Goal: Task Accomplishment & Management: Complete application form

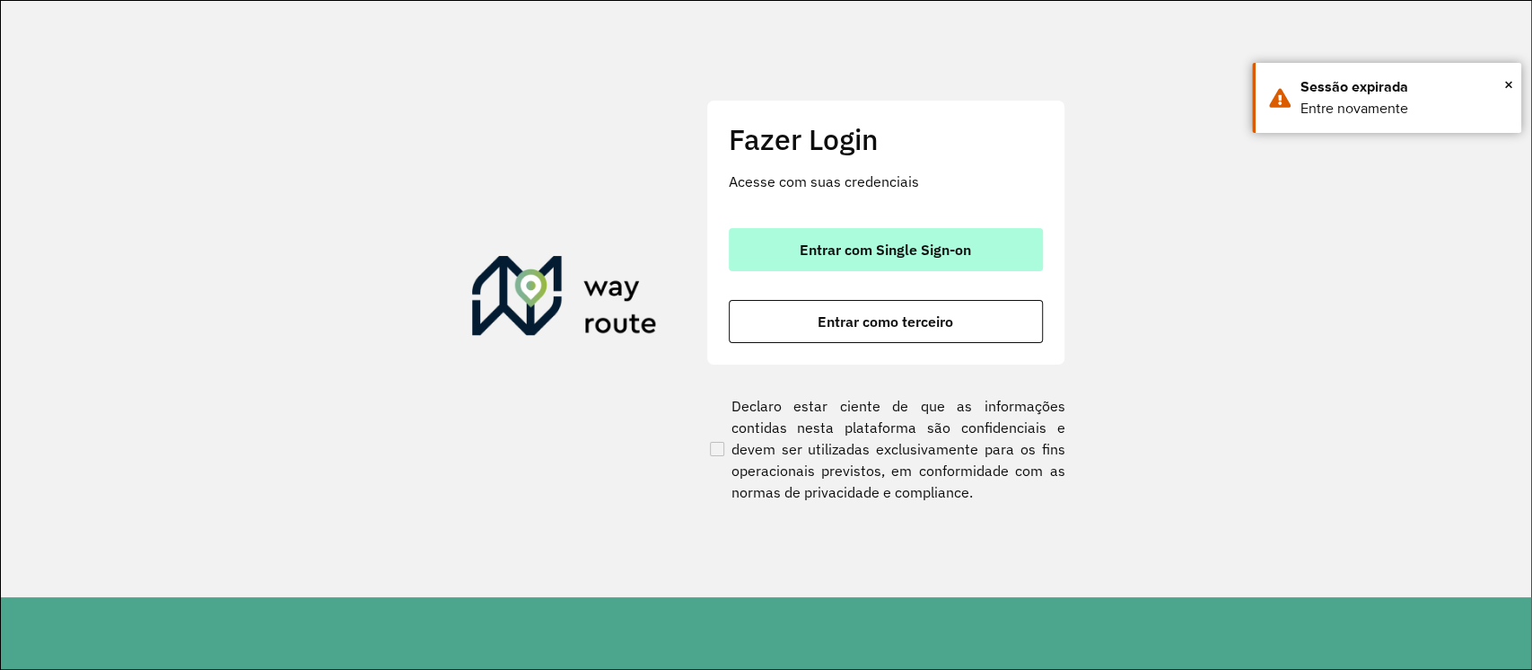
click at [914, 244] on span "Entrar com Single Sign-on" at bounding box center [885, 249] width 171 height 14
click at [928, 242] on span "Entrar com Single Sign-on" at bounding box center [885, 249] width 171 height 14
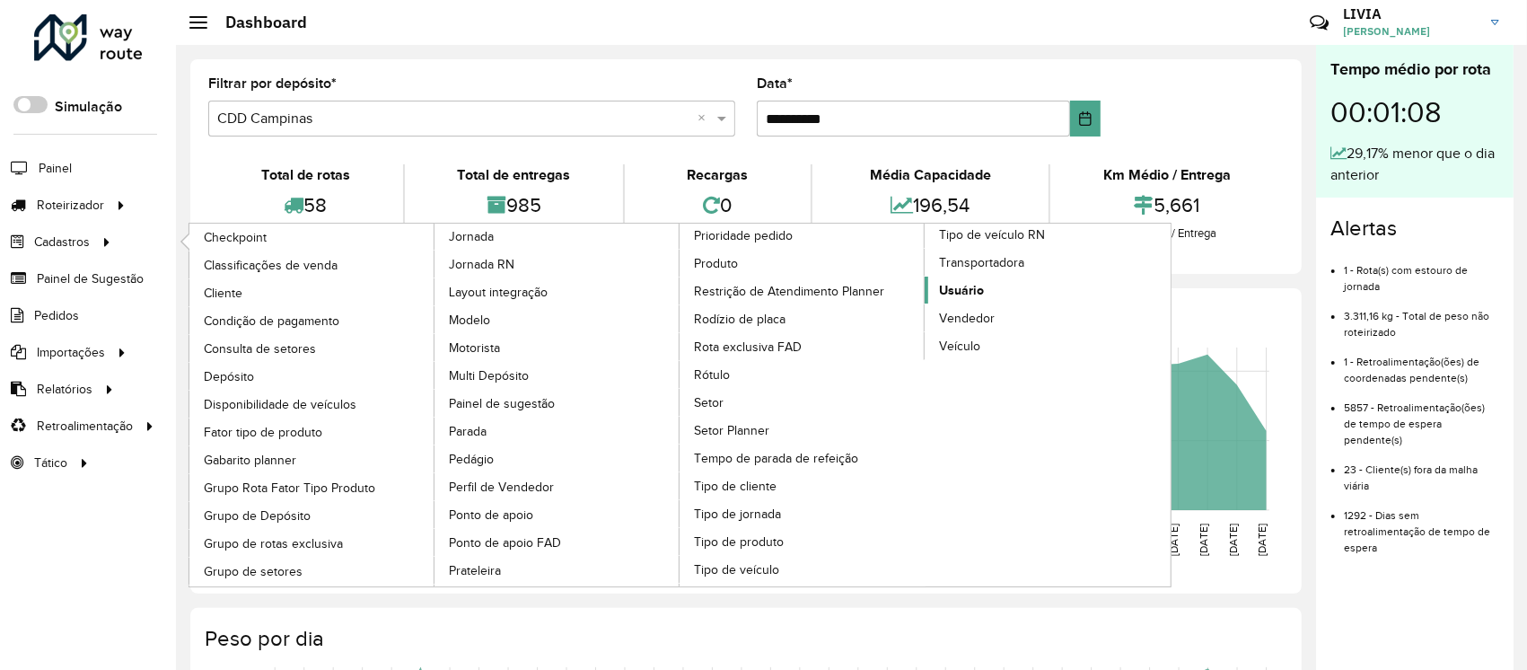
click at [1012, 286] on link "Usuário" at bounding box center [1048, 289] width 246 height 27
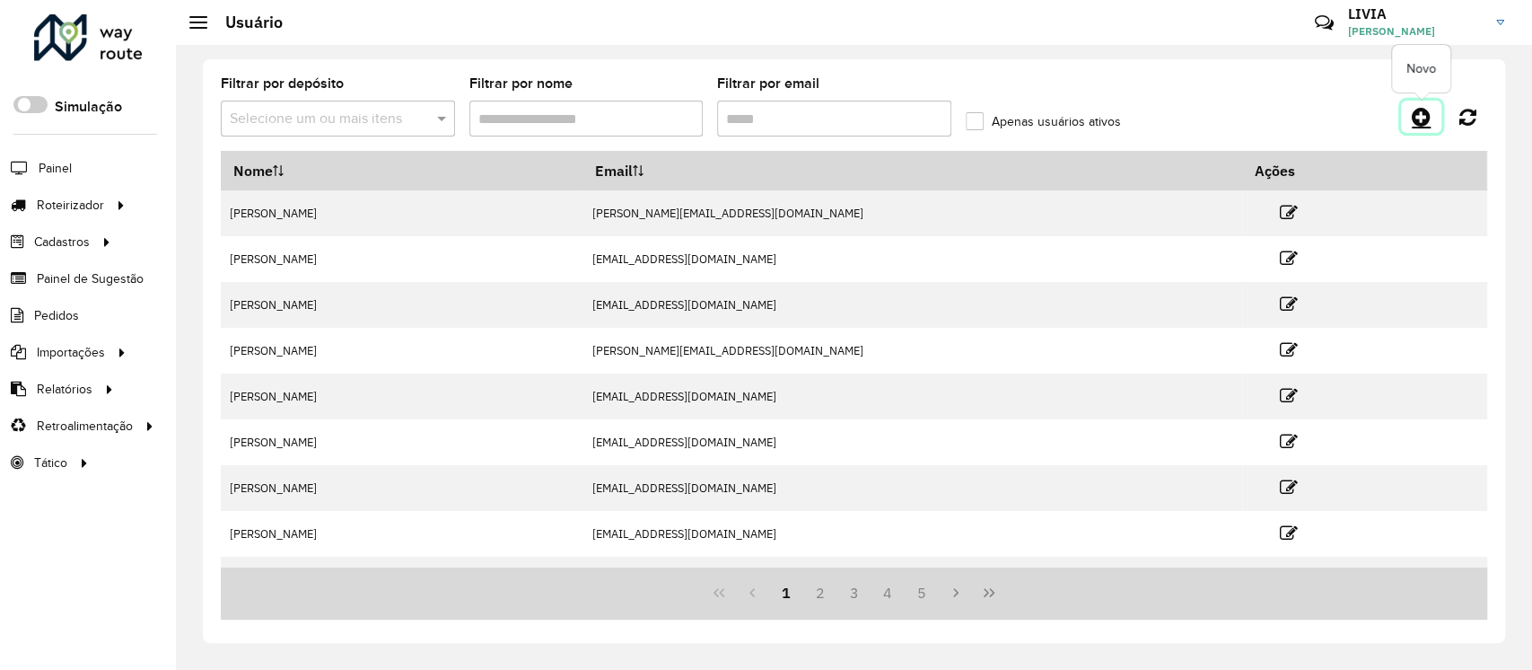
click at [1429, 113] on icon at bounding box center [1421, 117] width 19 height 22
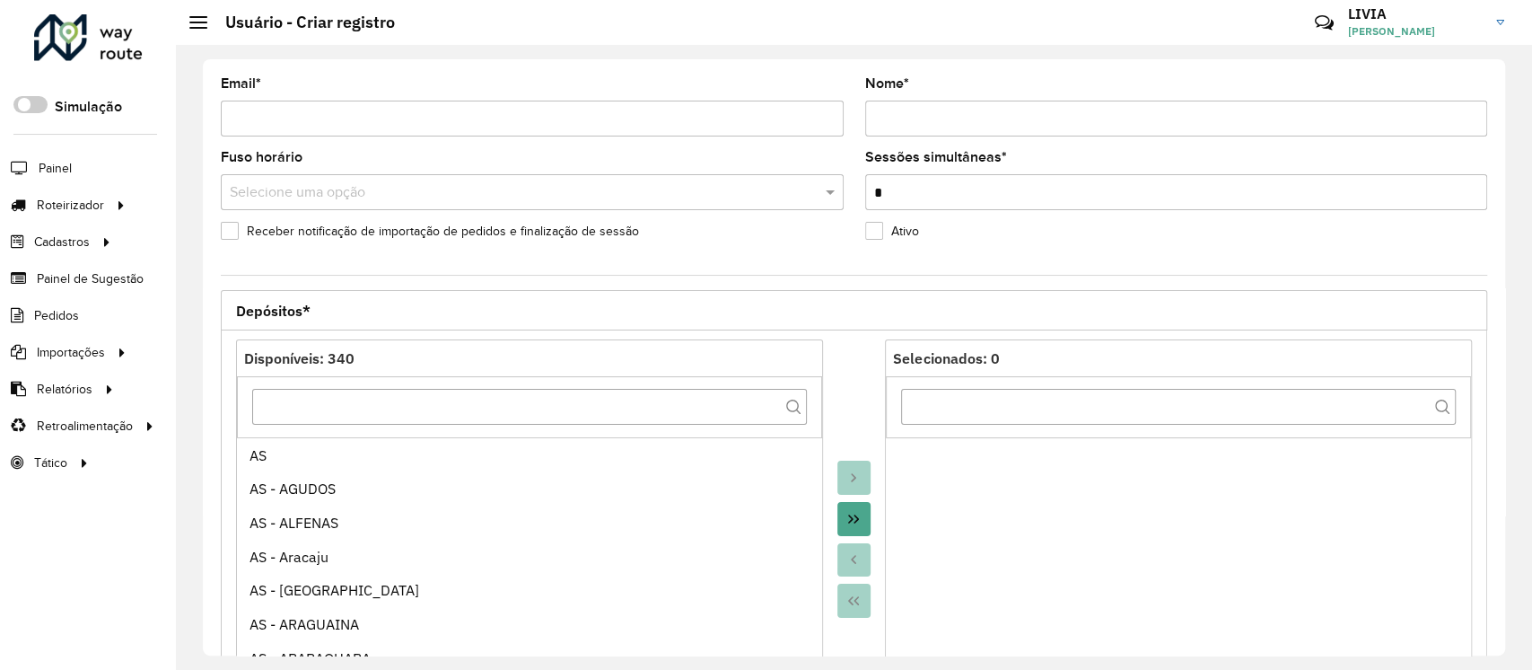
click at [356, 109] on input "Email *" at bounding box center [532, 119] width 623 height 36
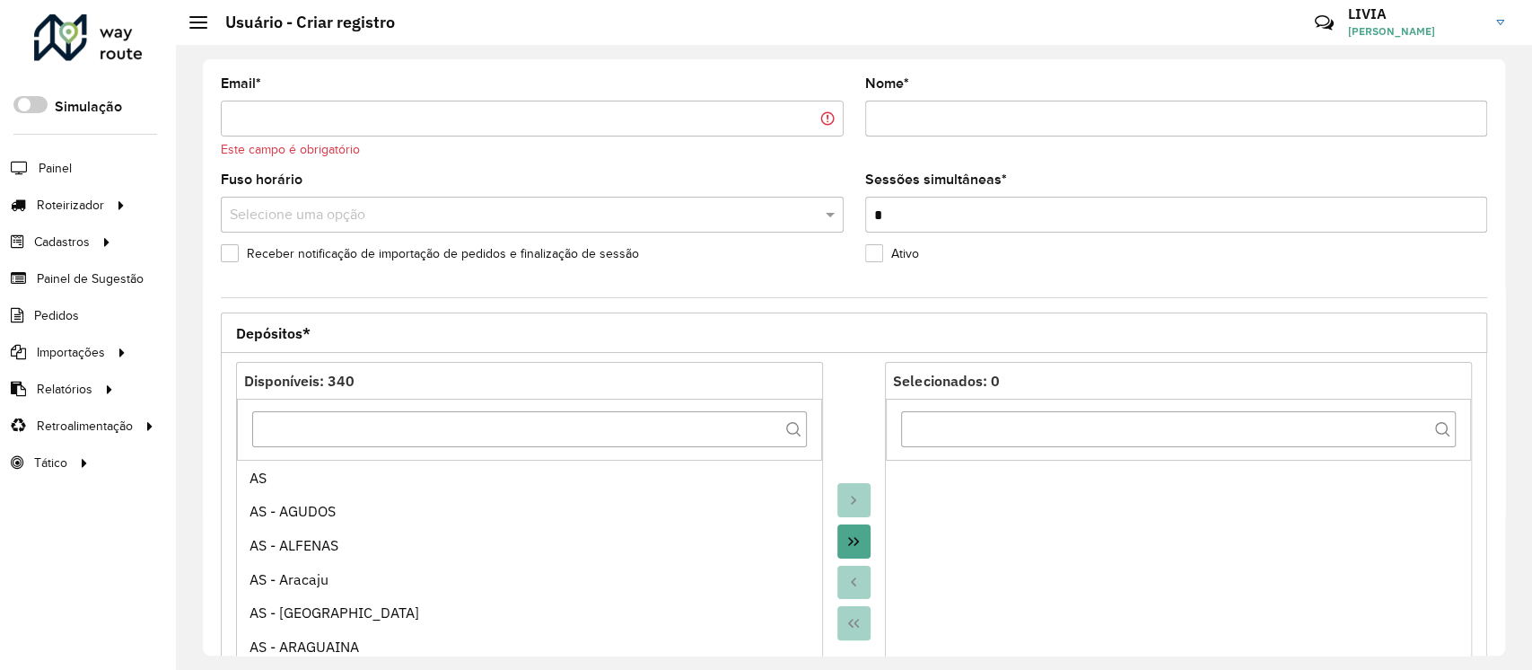
paste input "**********"
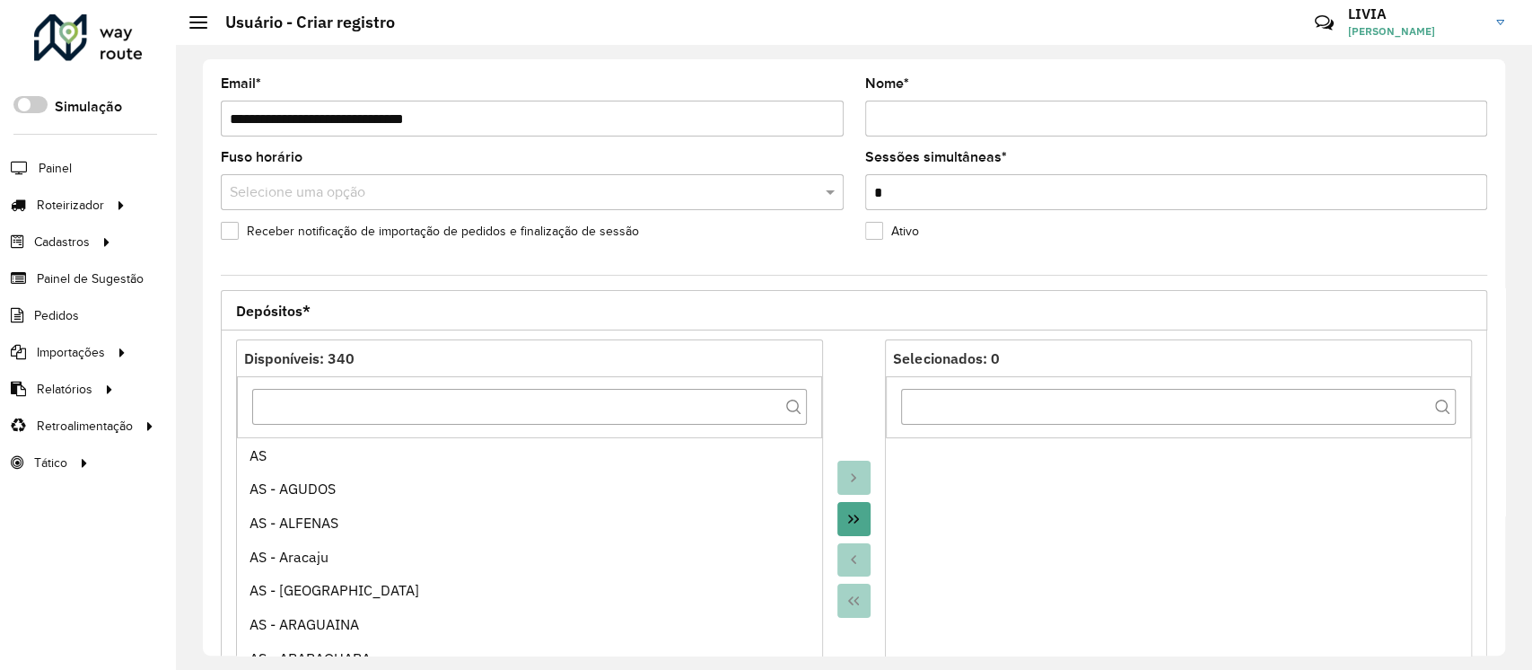
type input "**********"
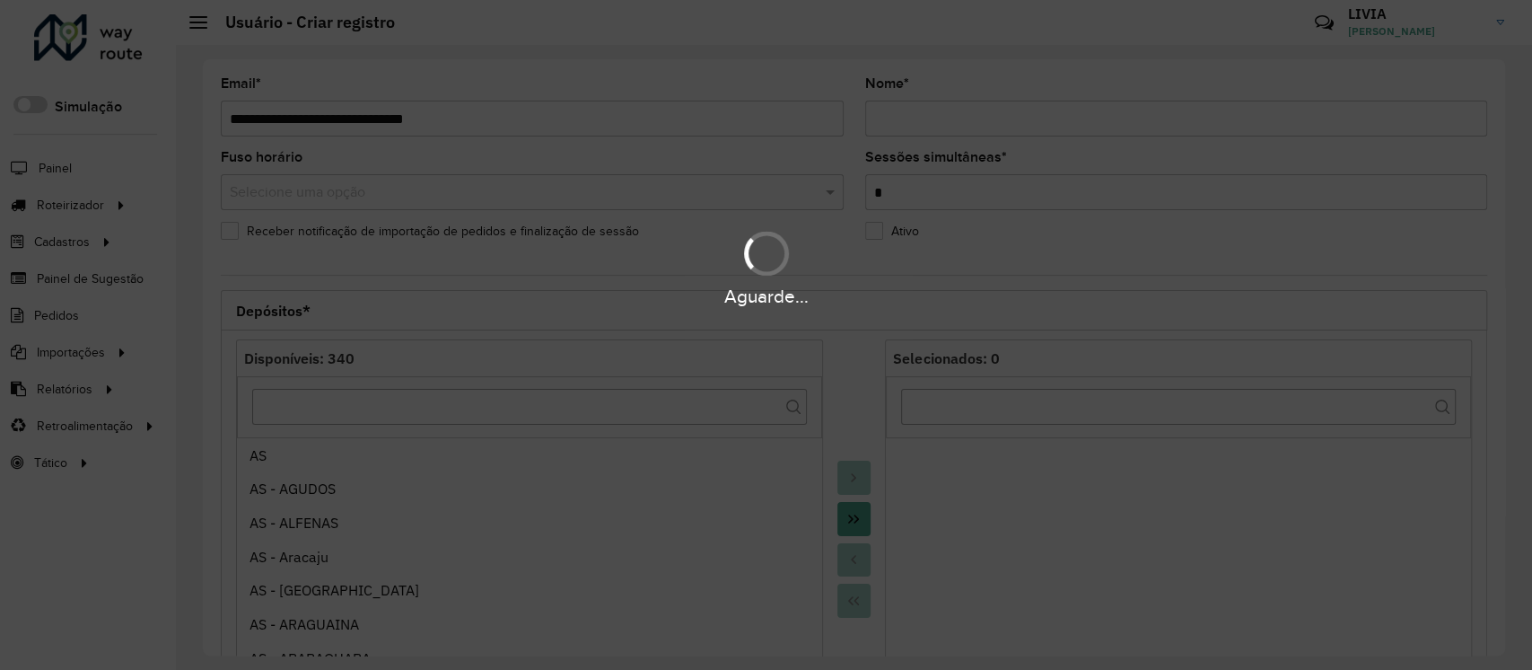
click at [980, 111] on hb-app "Aguarde... Pop-up bloqueado! Seu navegador bloqueou automáticamente a abertura …" at bounding box center [766, 335] width 1532 height 670
type input "**********"
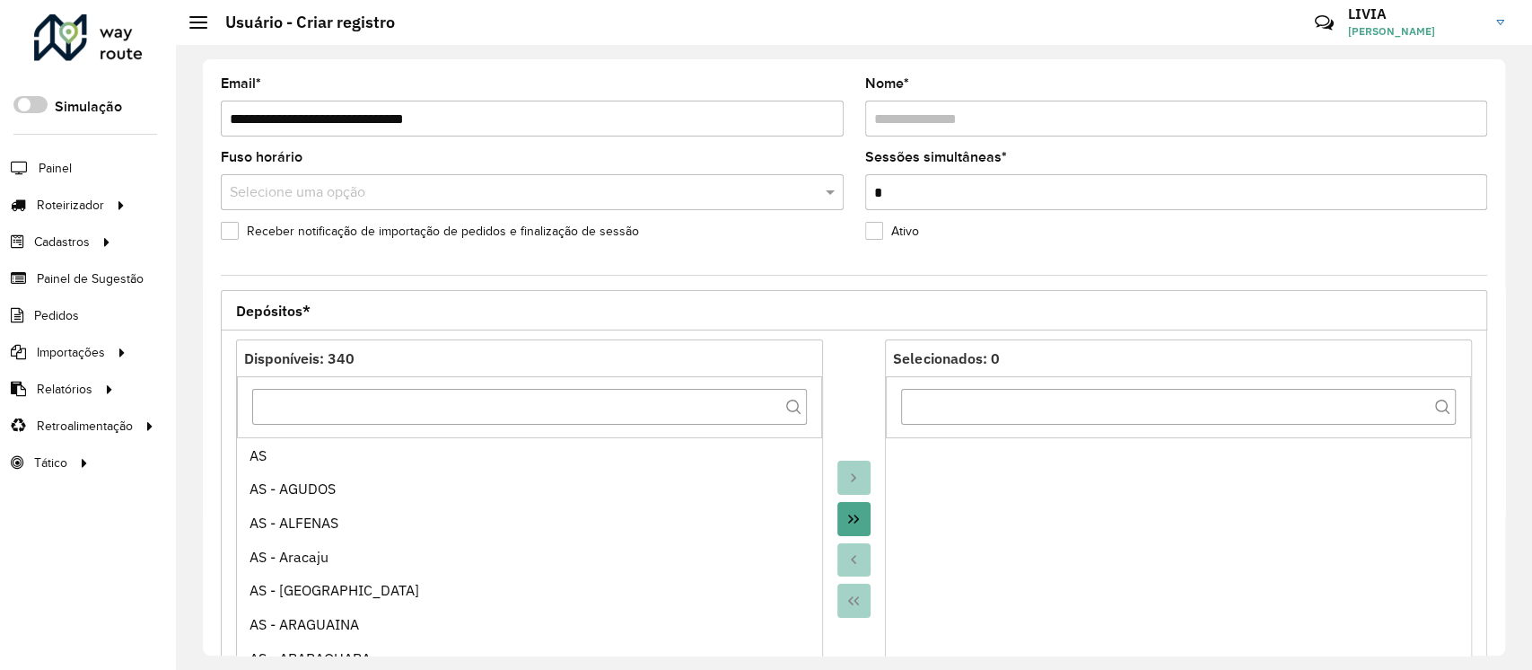
click at [755, 240] on div "Receber notificação de importação de pedidos e finalização de sessão" at bounding box center [532, 235] width 623 height 22
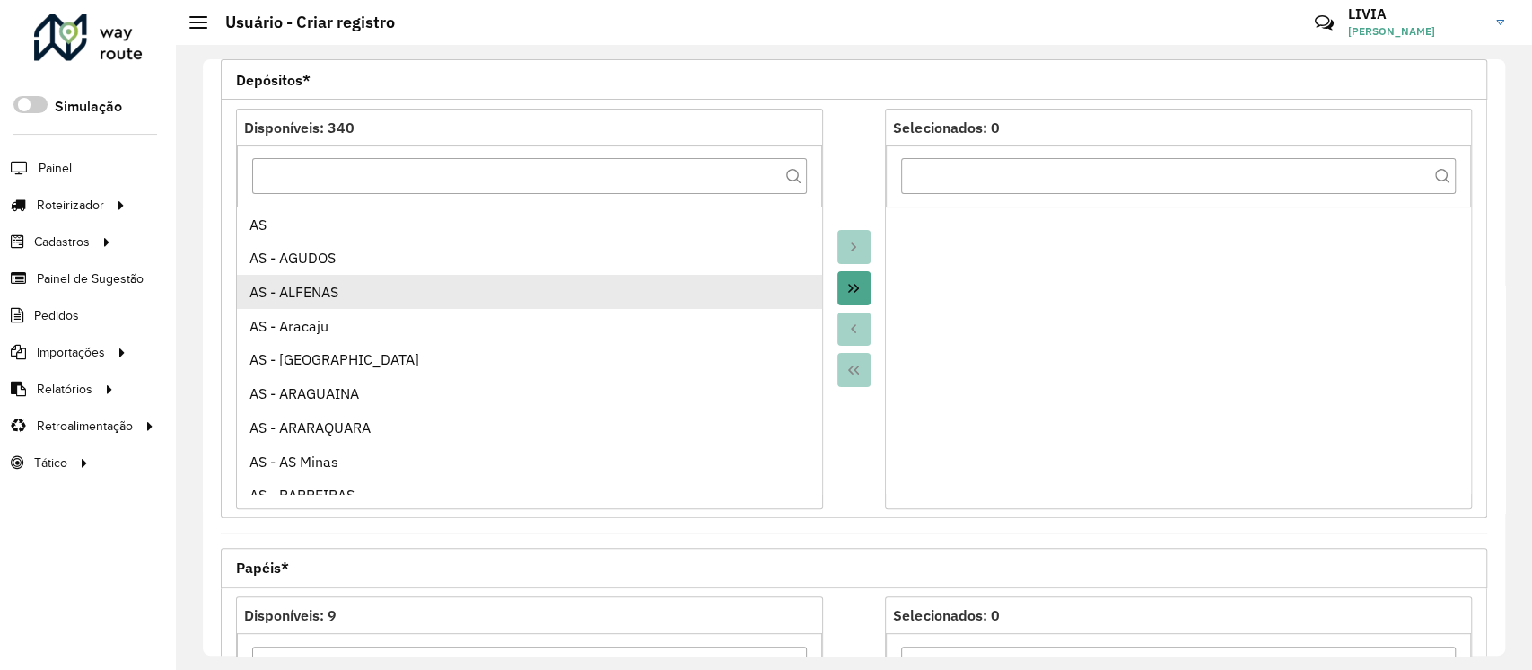
scroll to position [239, 0]
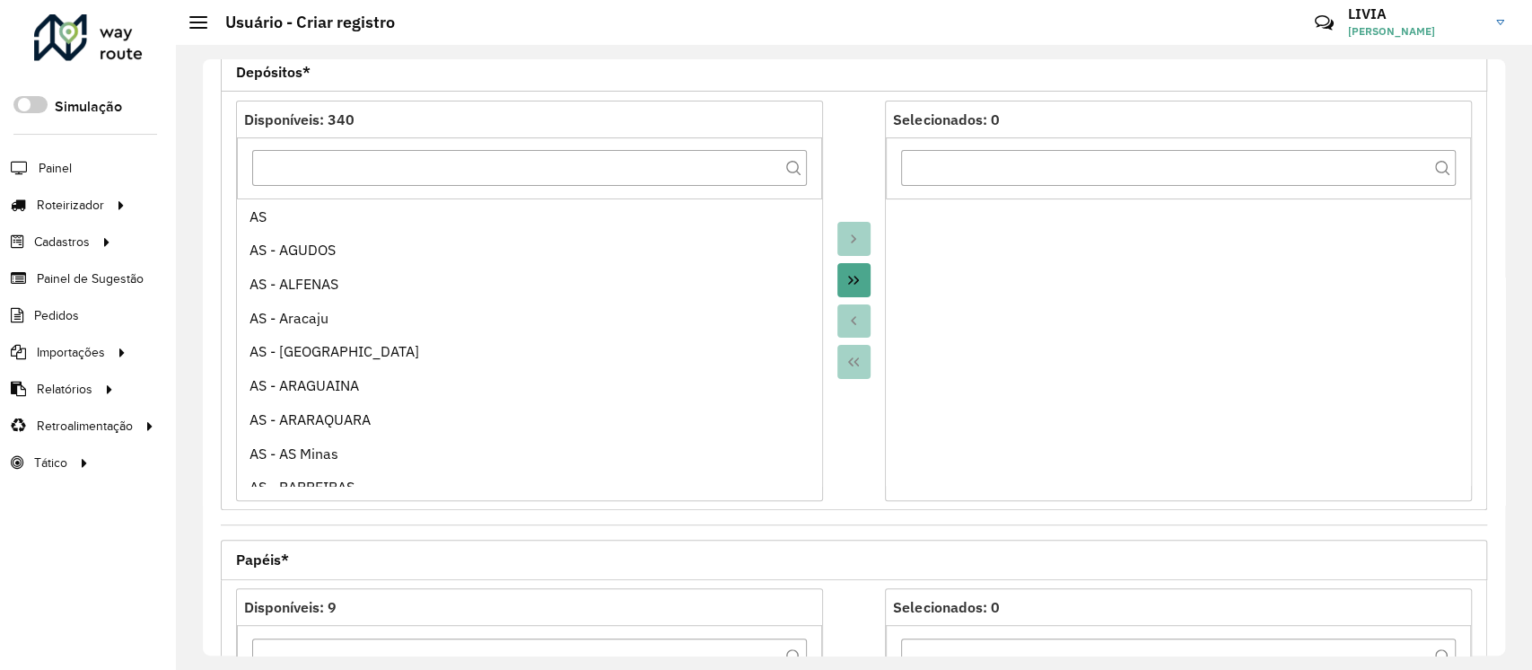
click at [852, 277] on icon "Move All to Target" at bounding box center [853, 280] width 14 height 14
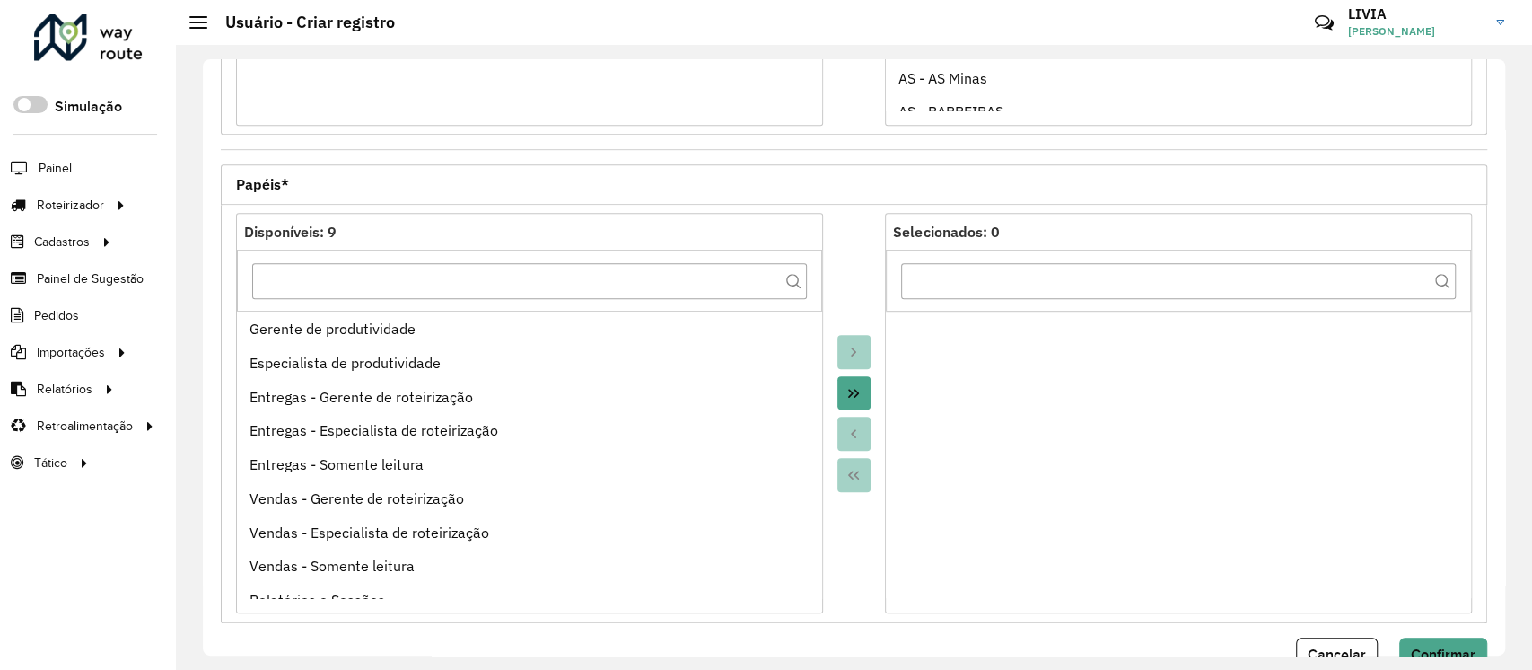
scroll to position [661, 0]
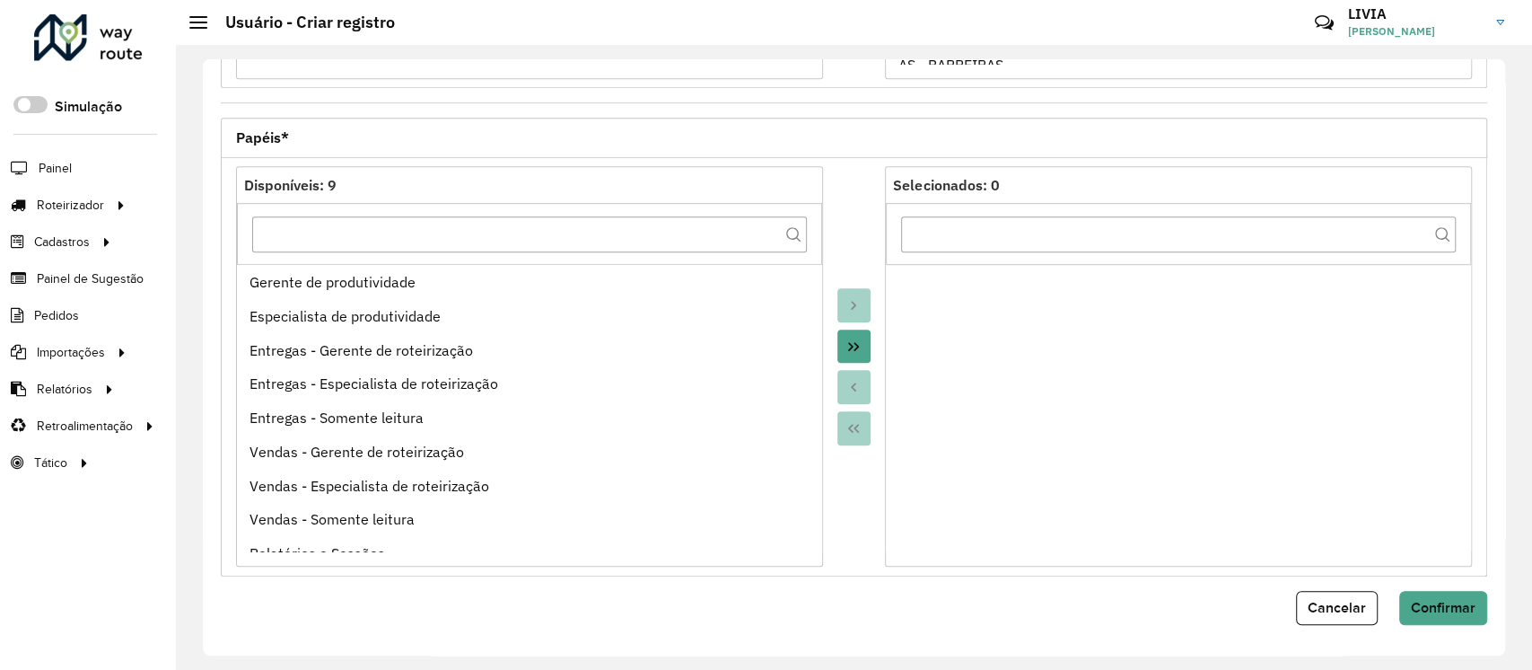
click at [852, 350] on icon "Move All to Target" at bounding box center [853, 346] width 14 height 14
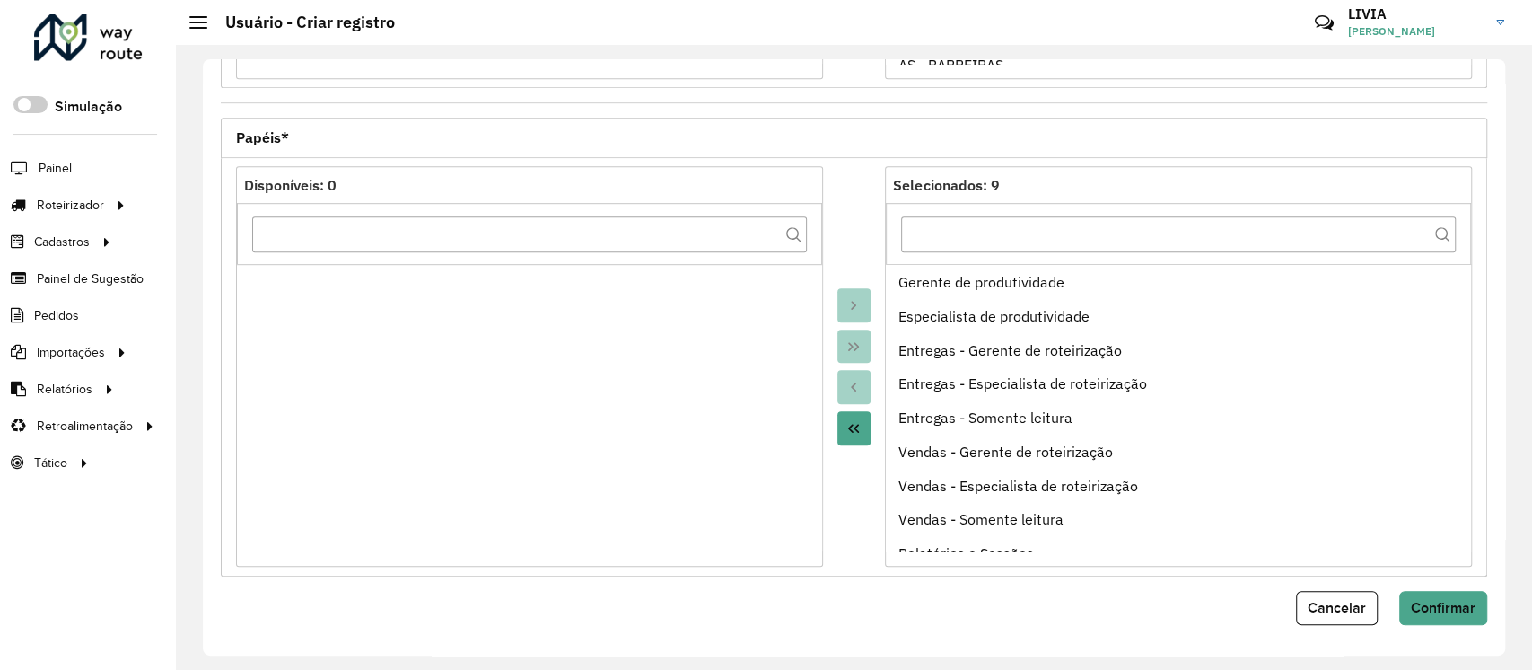
click at [859, 425] on button "Move All to Source" at bounding box center [854, 428] width 34 height 34
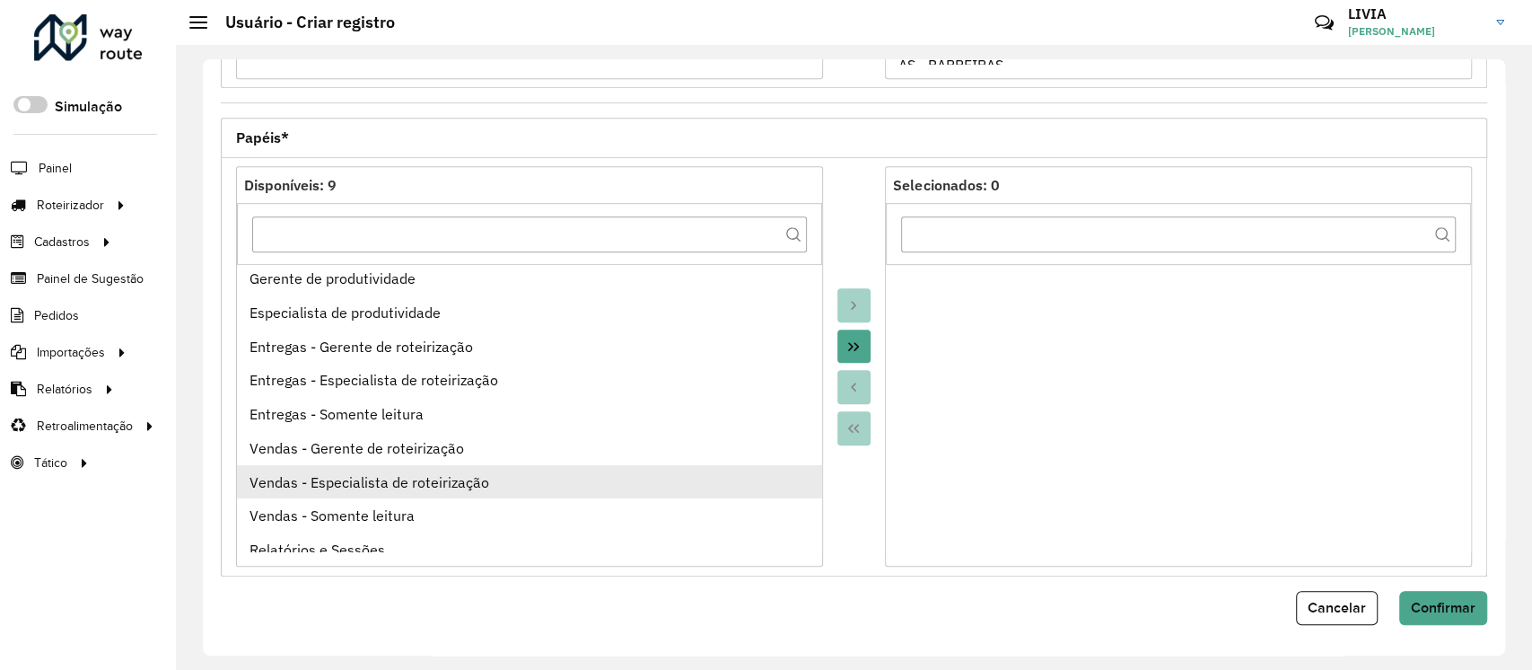
scroll to position [0, 0]
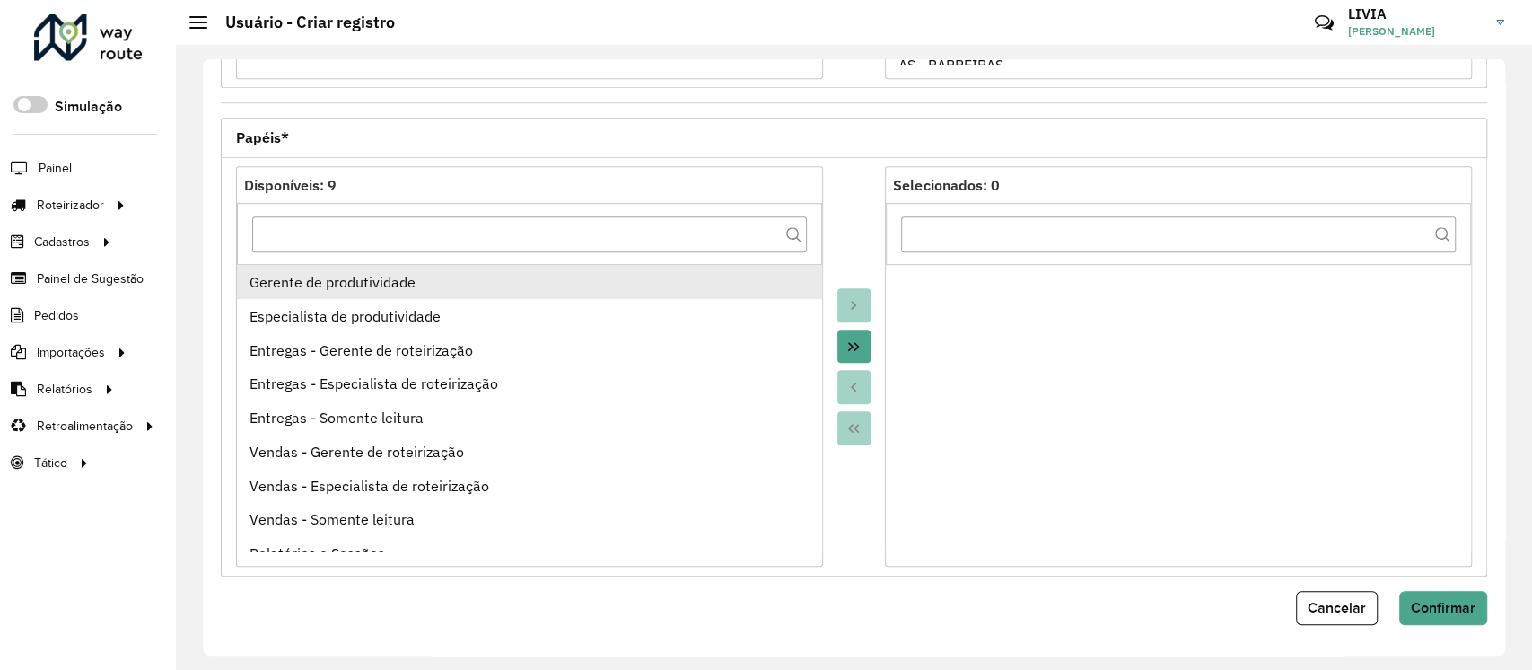
click at [410, 284] on div "Gerente de produtividade" at bounding box center [530, 282] width 560 height 22
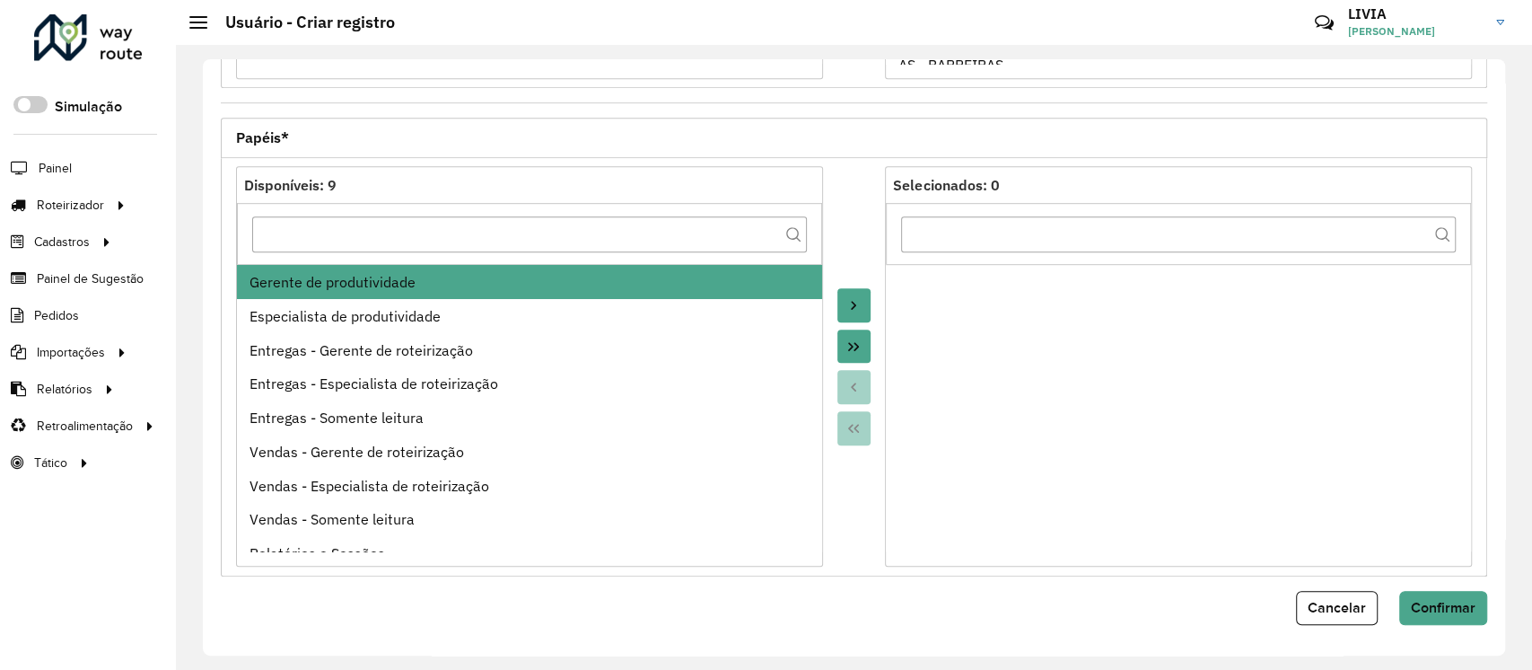
click at [850, 340] on icon "Move All to Target" at bounding box center [853, 346] width 14 height 14
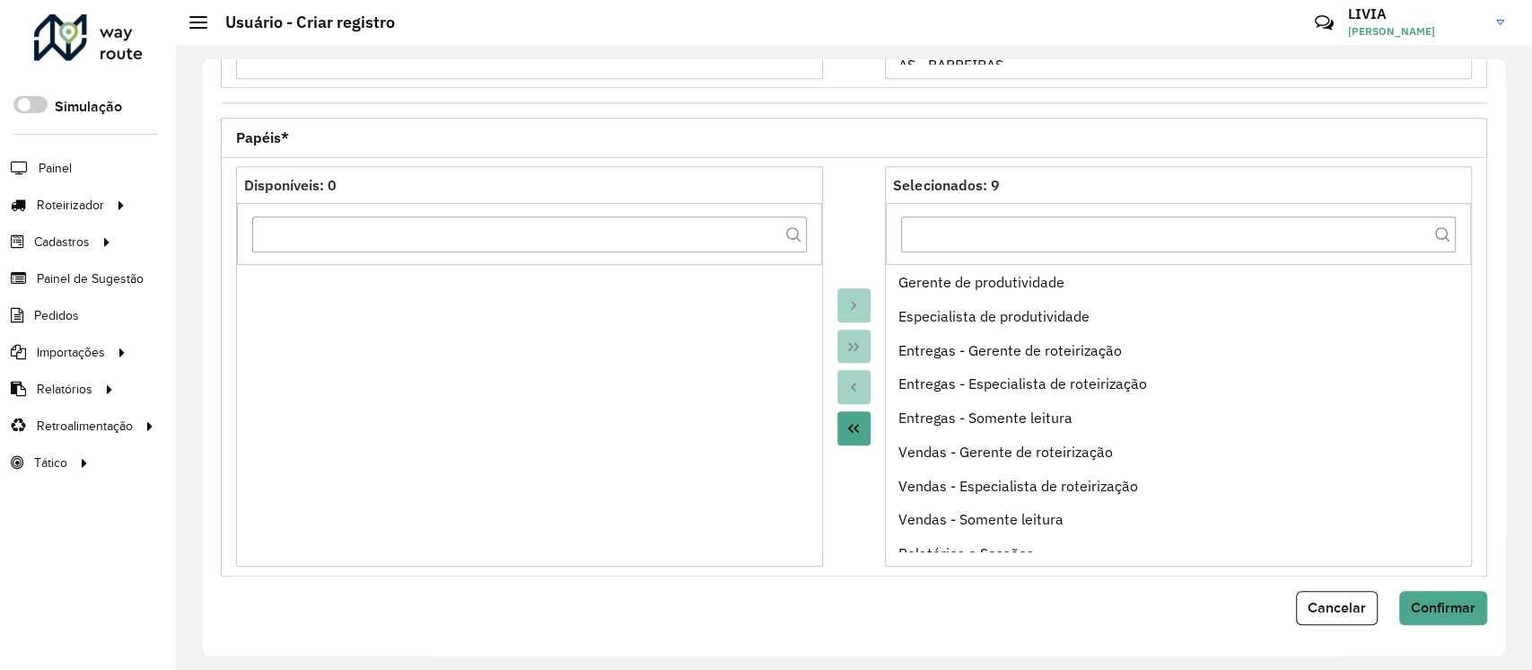
click at [850, 425] on icon "Move All to Source" at bounding box center [853, 428] width 14 height 14
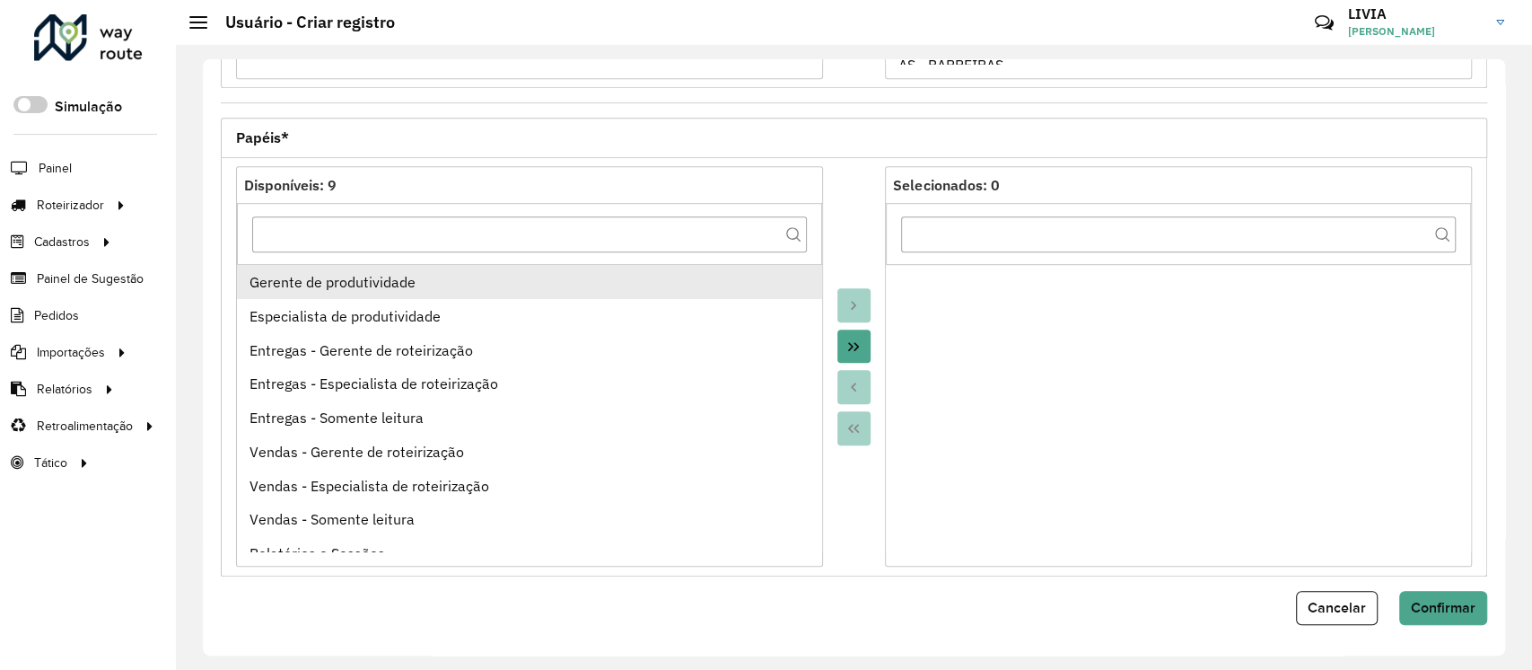
click at [281, 287] on div "Gerente de produtividade" at bounding box center [530, 282] width 560 height 22
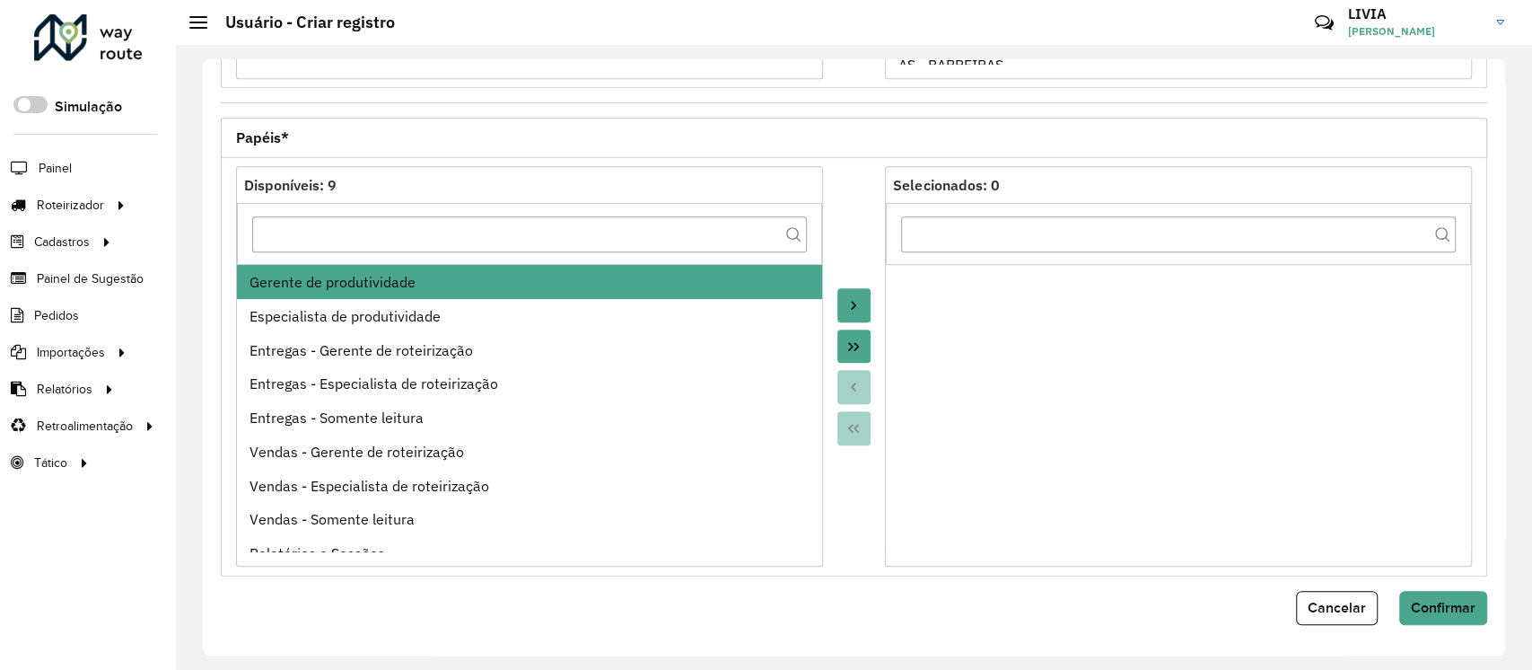
click at [849, 293] on button "Move to Target" at bounding box center [854, 305] width 34 height 34
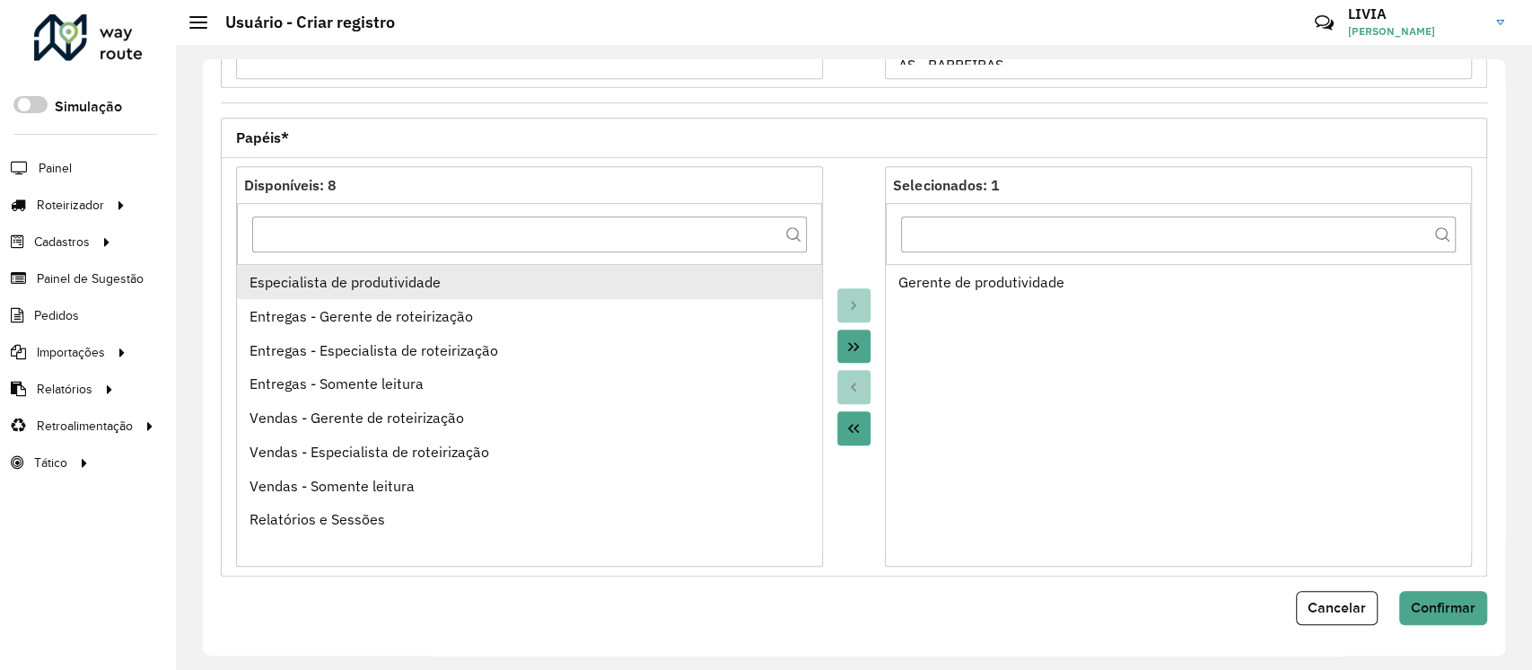
click at [497, 287] on div "Especialista de produtividade" at bounding box center [530, 282] width 560 height 22
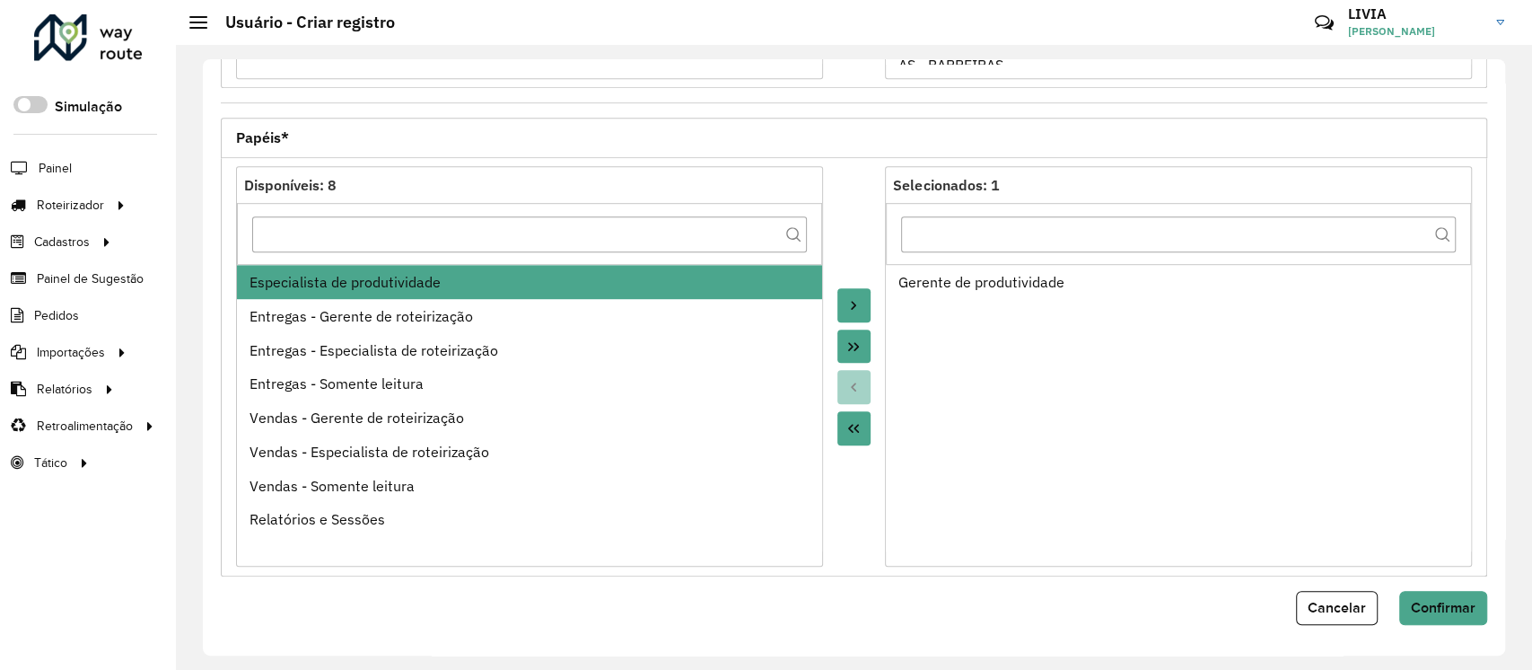
drag, startPoint x: 847, startPoint y: 306, endPoint x: 1530, endPoint y: 463, distance: 700.9
click at [847, 305] on icon "Move to Target" at bounding box center [853, 305] width 14 height 14
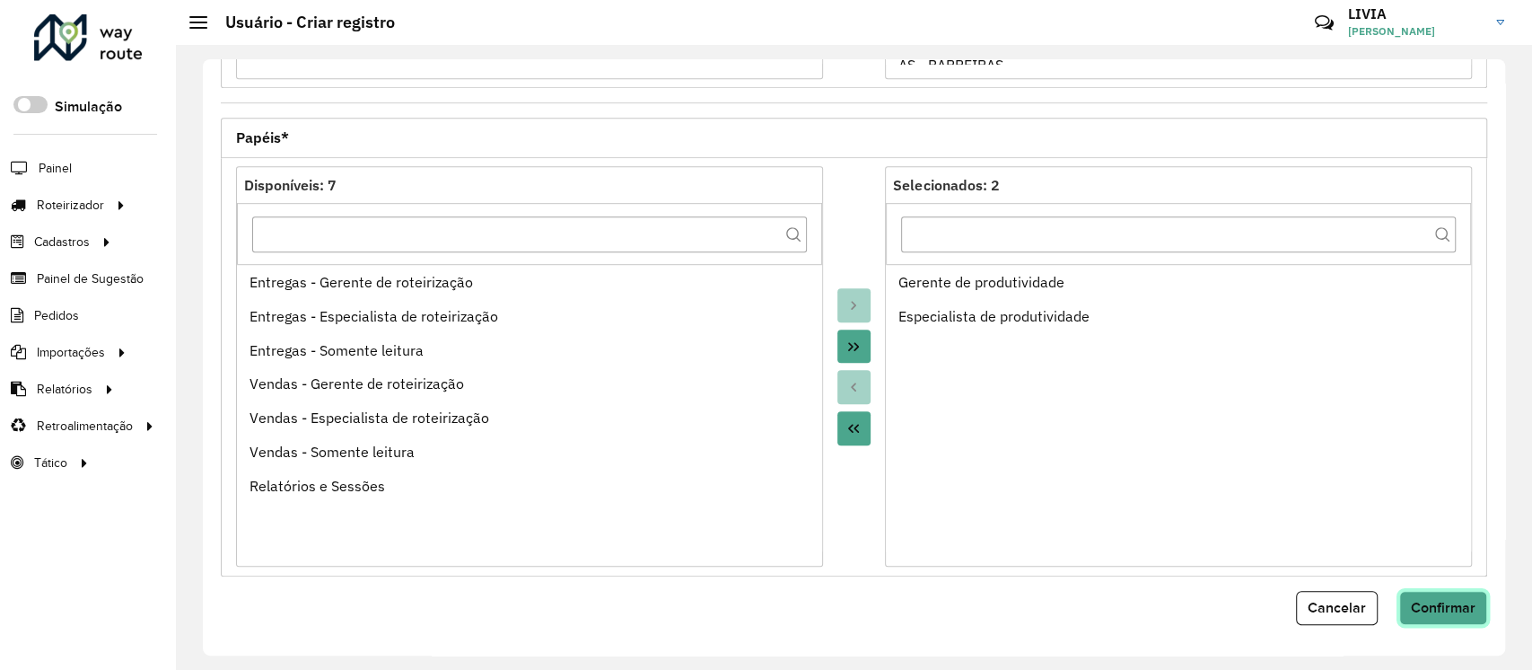
click at [1455, 603] on span "Confirmar" at bounding box center [1443, 607] width 65 height 15
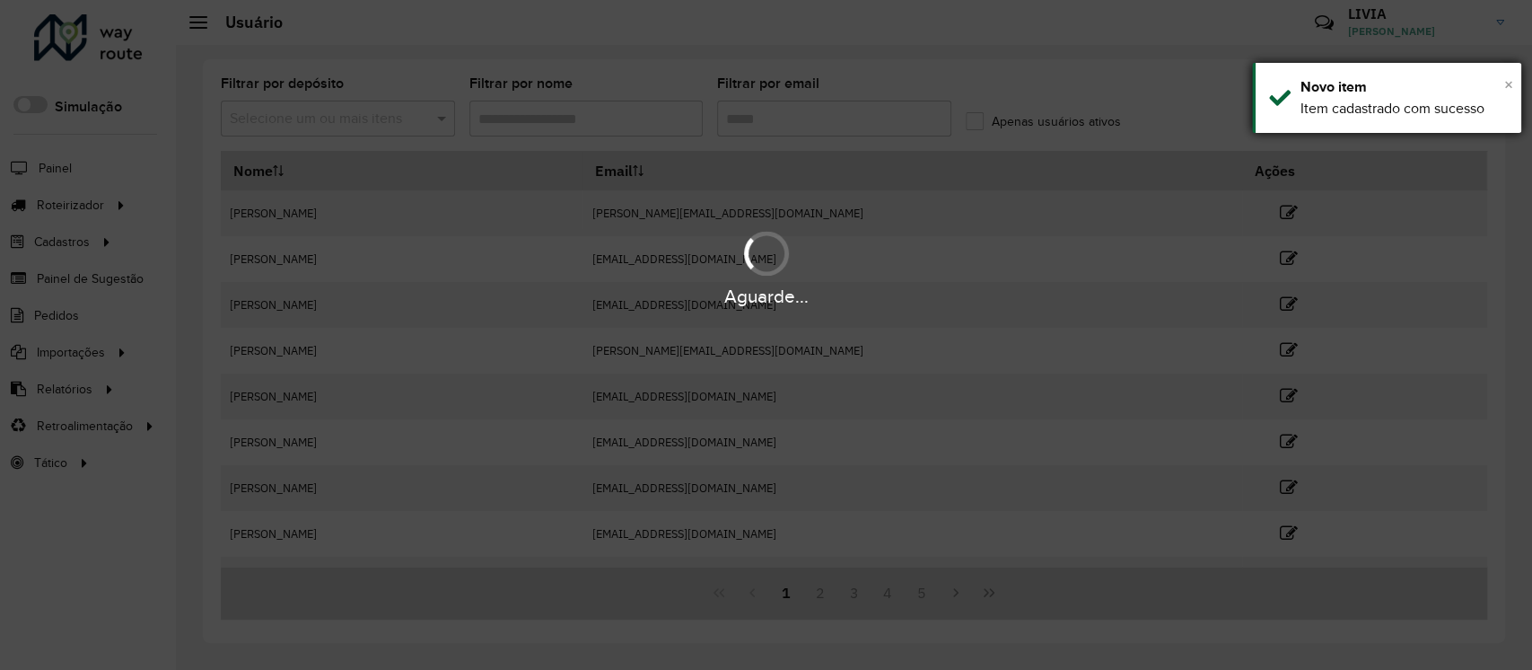
click at [1508, 83] on span "×" at bounding box center [1508, 84] width 9 height 20
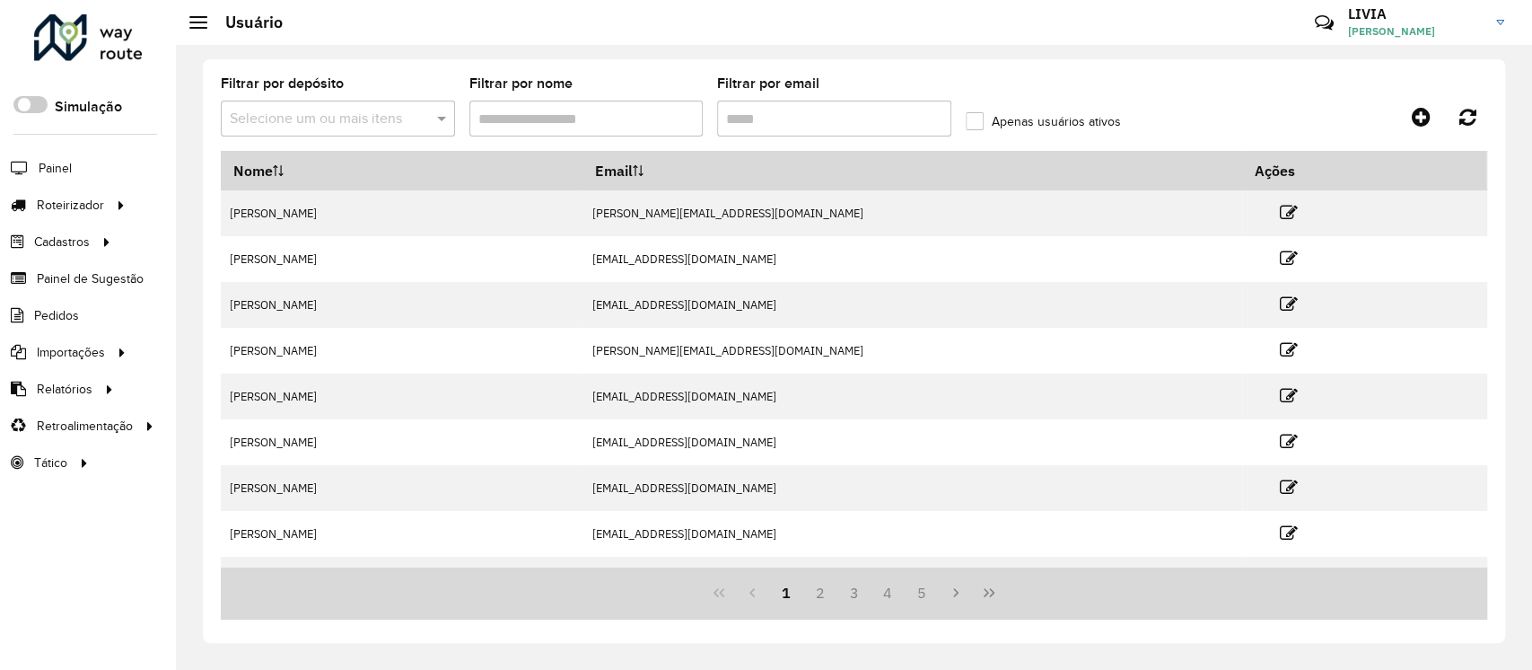
click at [581, 126] on input "Filtrar por nome" at bounding box center [586, 119] width 234 height 36
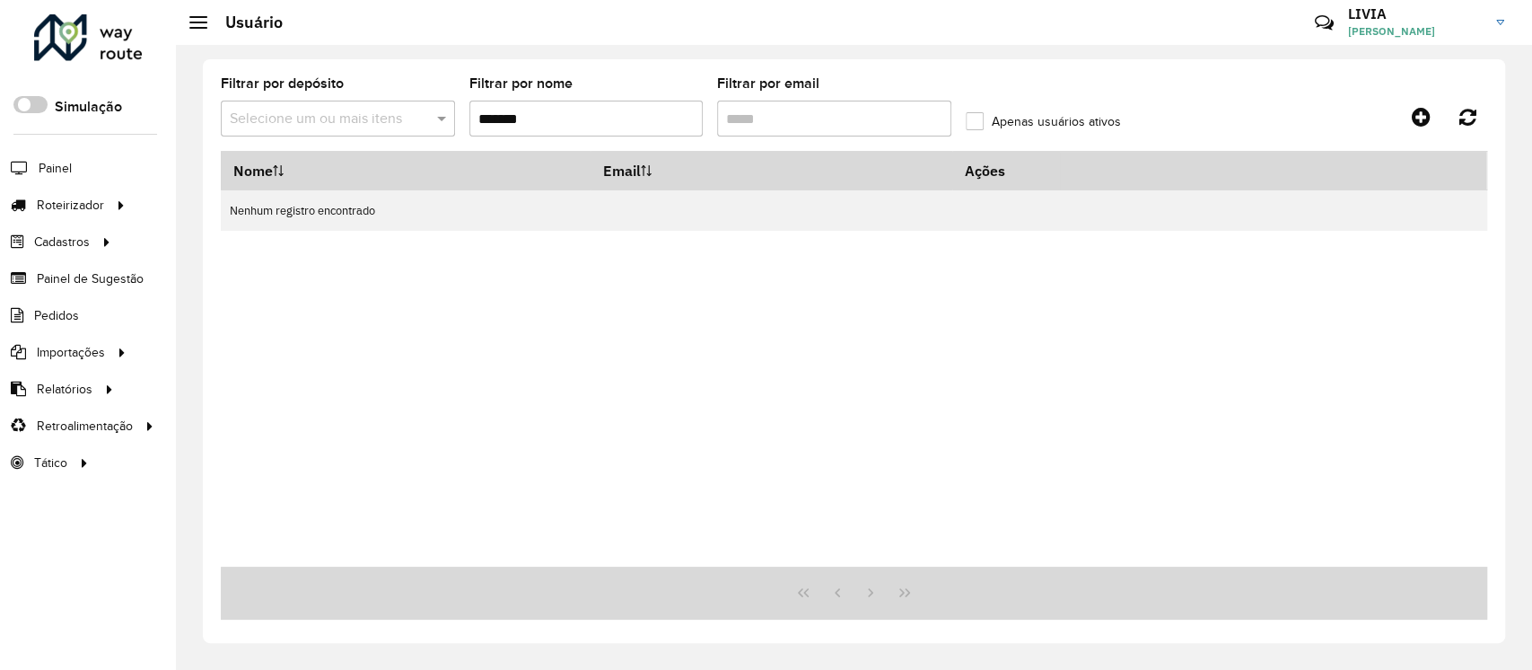
drag, startPoint x: 580, startPoint y: 126, endPoint x: 258, endPoint y: 115, distance: 322.4
click at [258, 115] on formly-group "Filtrar por depósito Selecione um ou mais itens Filtrar por nome ******* Filtra…" at bounding box center [688, 114] width 935 height 74
type input "****"
drag, startPoint x: 567, startPoint y: 126, endPoint x: 0, endPoint y: 212, distance: 573.8
click at [0, 174] on div "Roteirizador AmbevTech Simulação Painel Roteirizador Entregas Vendas Cadastros …" at bounding box center [766, 335] width 1532 height 670
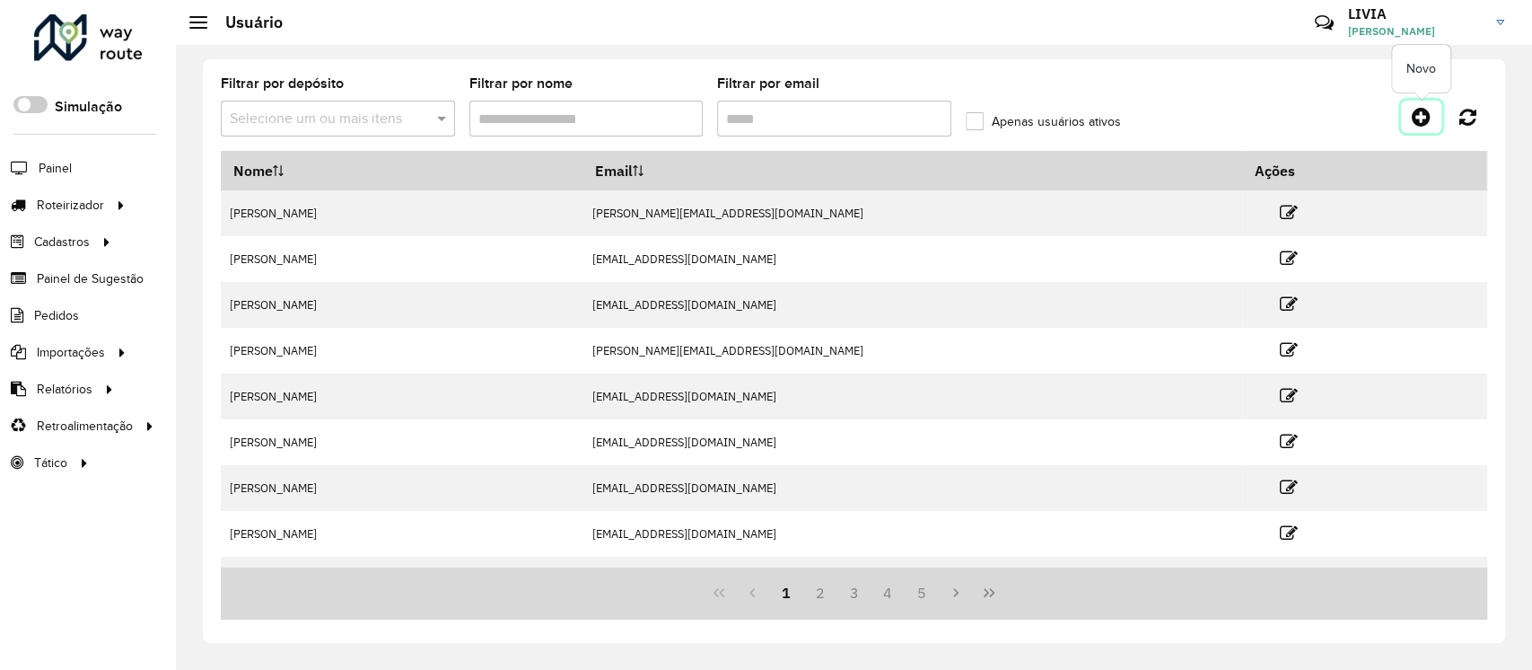
click at [1429, 116] on icon at bounding box center [1421, 117] width 19 height 22
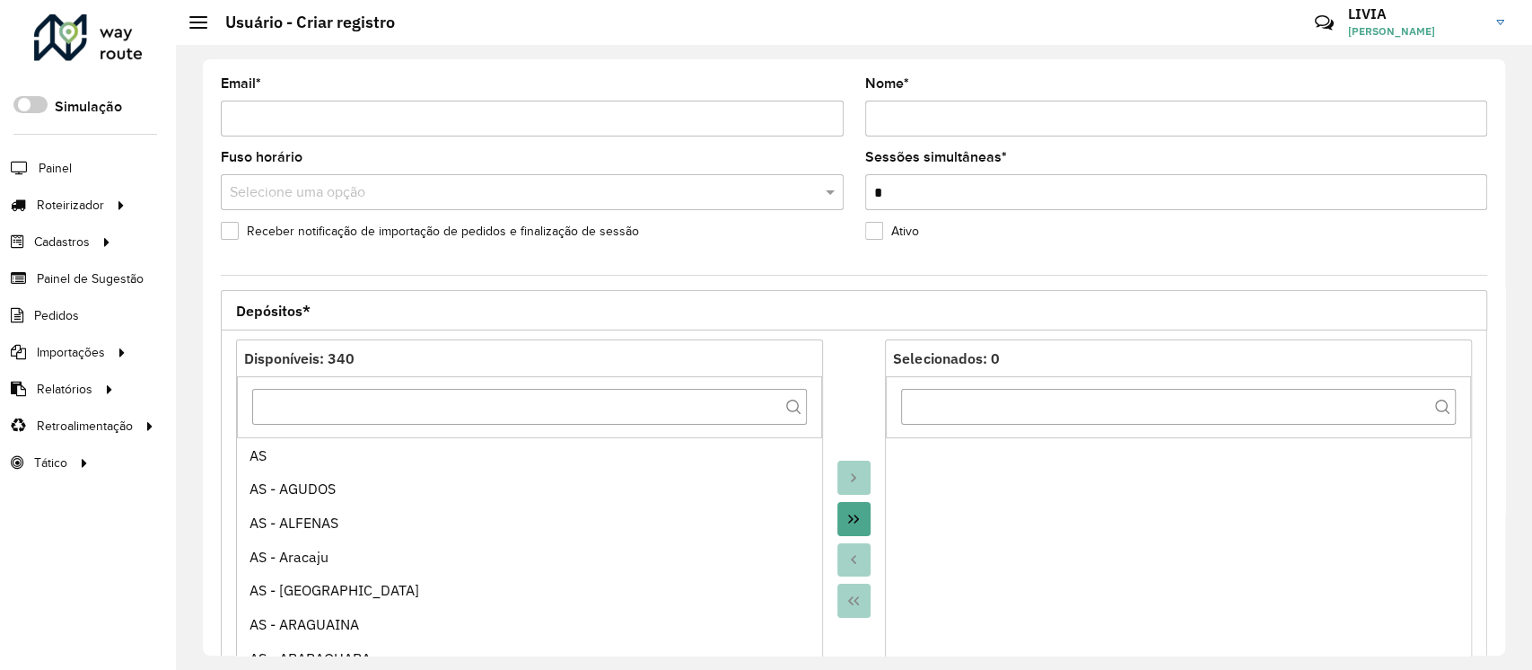
click at [453, 127] on input "Email *" at bounding box center [532, 119] width 623 height 36
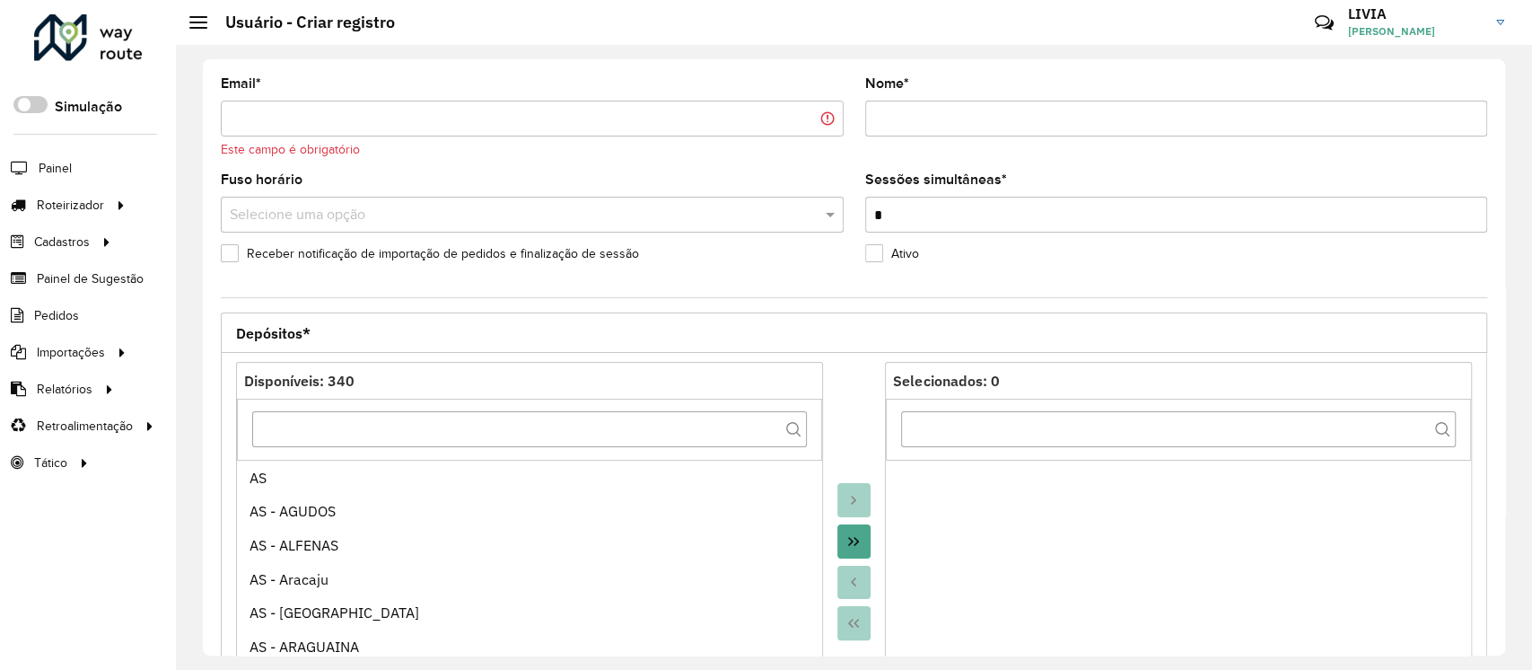
click at [370, 106] on input "Email *" at bounding box center [532, 119] width 623 height 36
click at [375, 115] on input "Email *" at bounding box center [532, 119] width 623 height 36
paste input "**********"
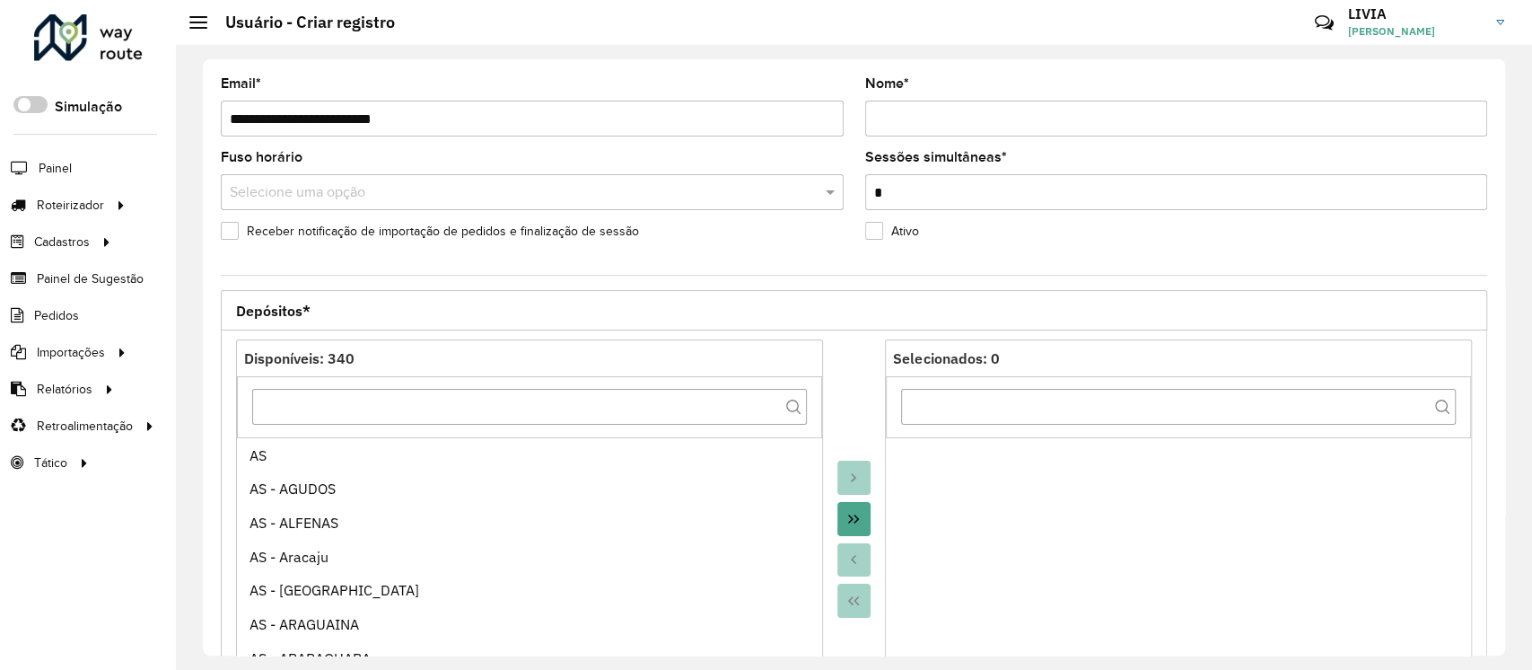
type input "**********"
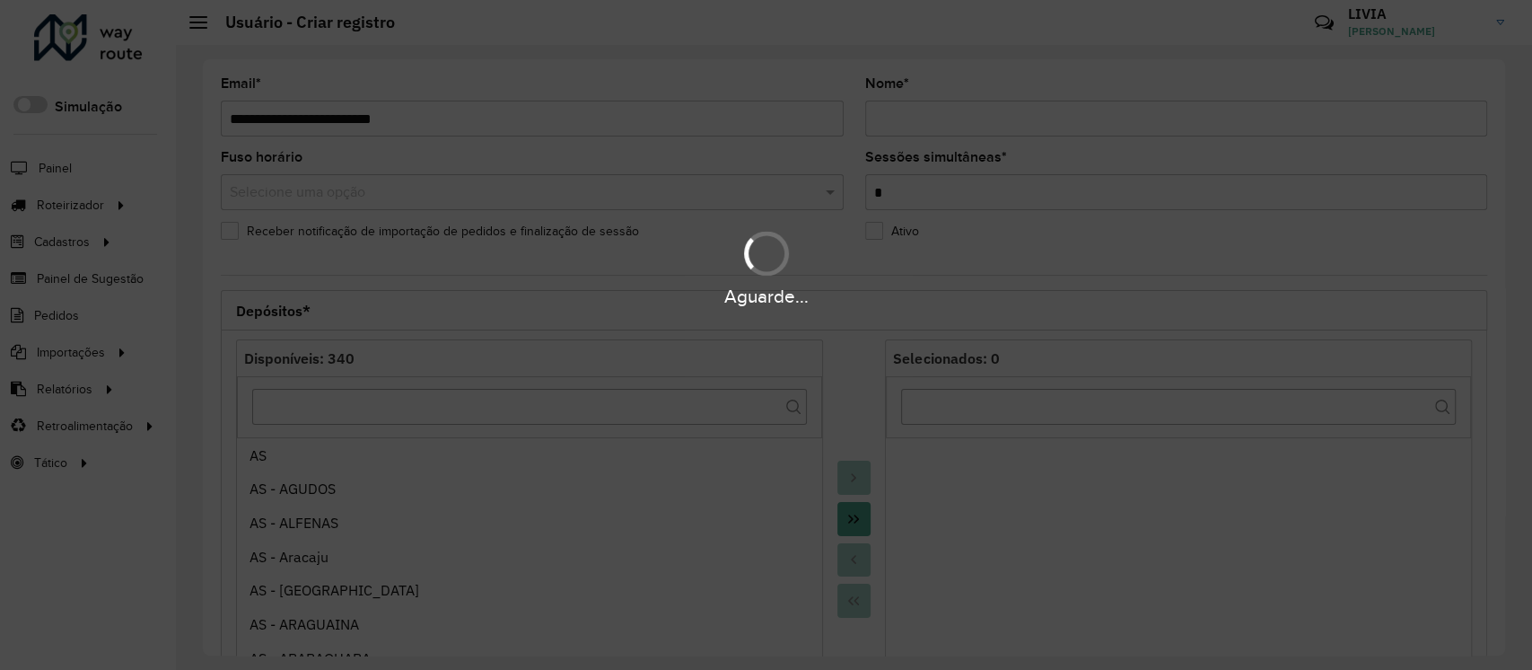
click at [998, 111] on hb-app "Aguarde... Pop-up bloqueado! Seu navegador bloqueou automáticamente a abertura …" at bounding box center [766, 335] width 1532 height 670
type input "**********"
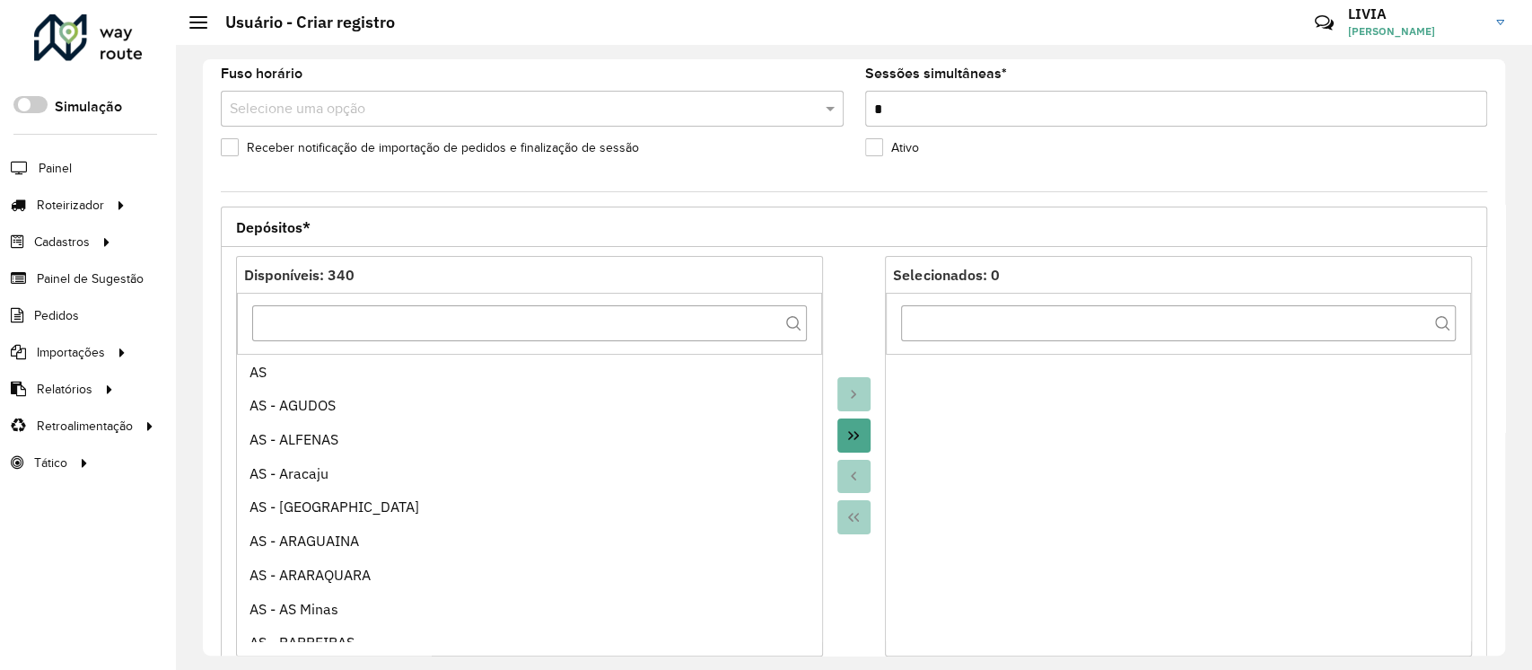
scroll to position [119, 0]
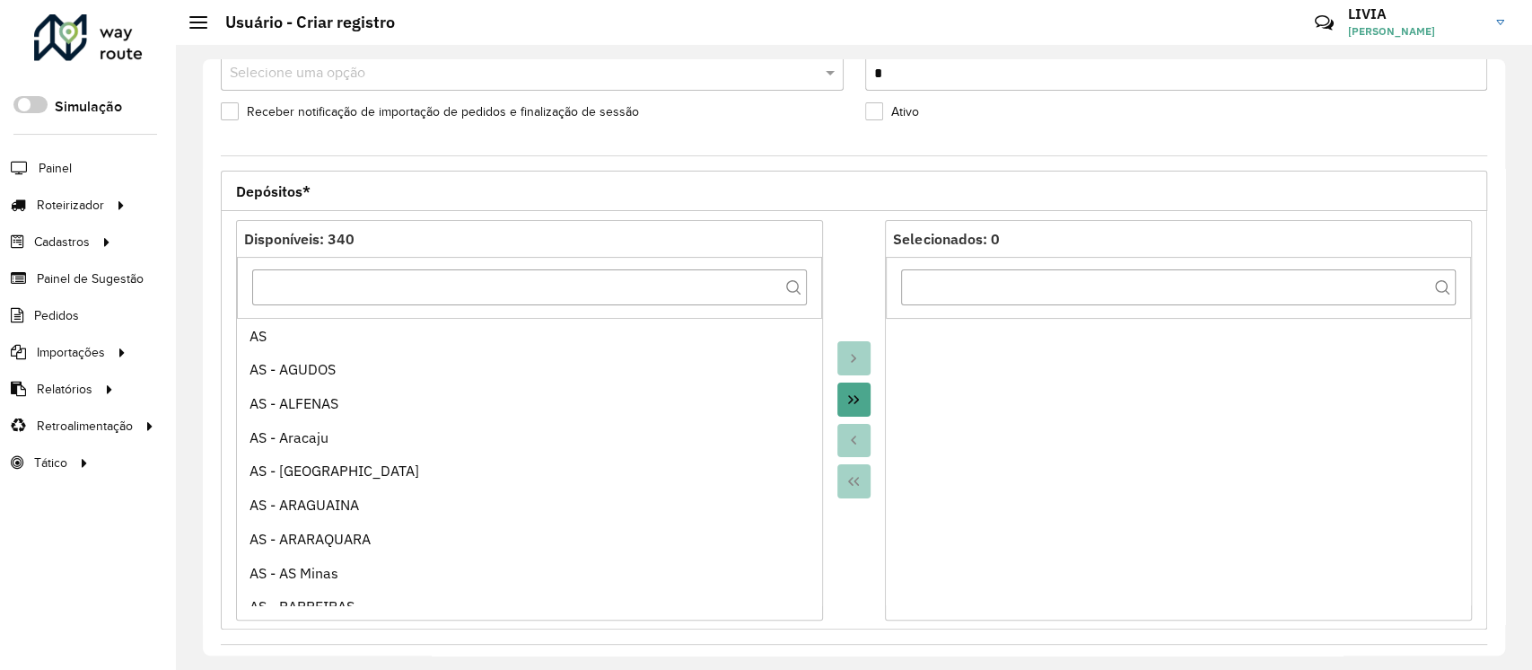
click at [856, 404] on icon "Move All to Target" at bounding box center [853, 399] width 14 height 14
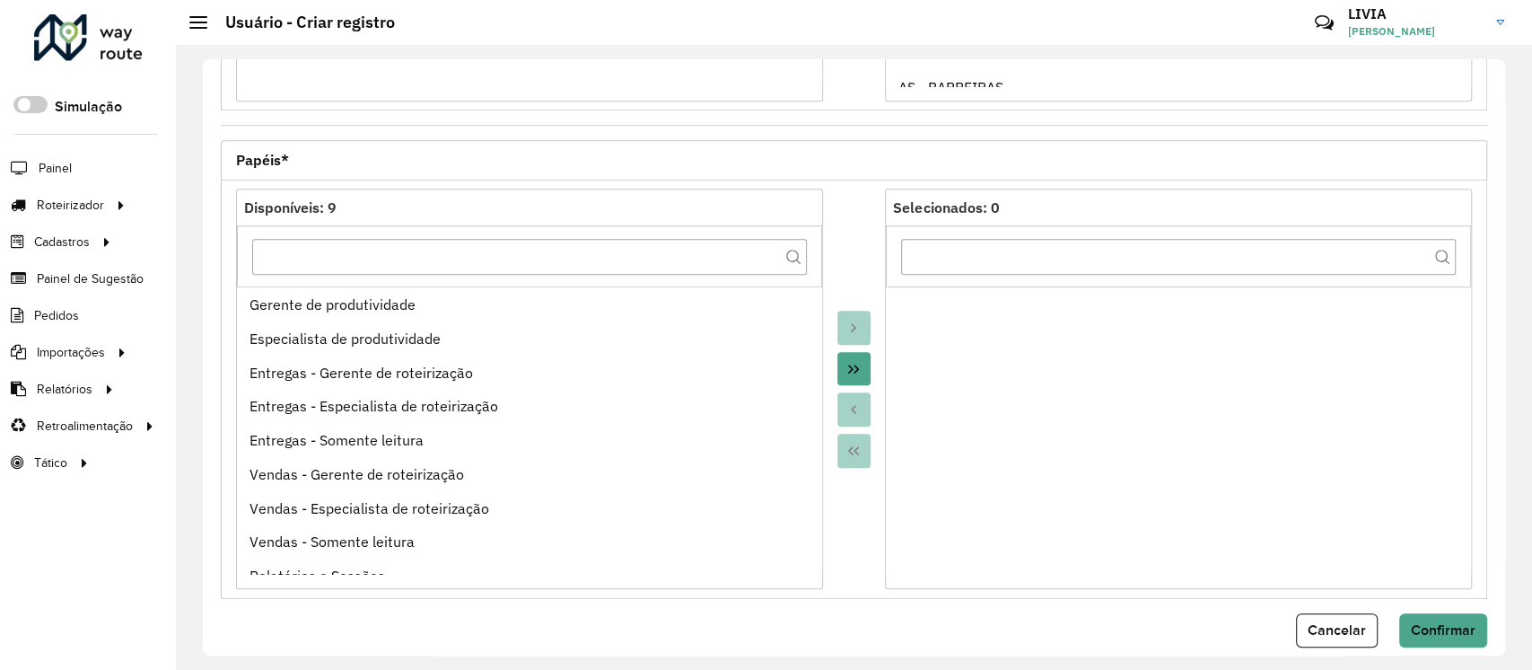
scroll to position [661, 0]
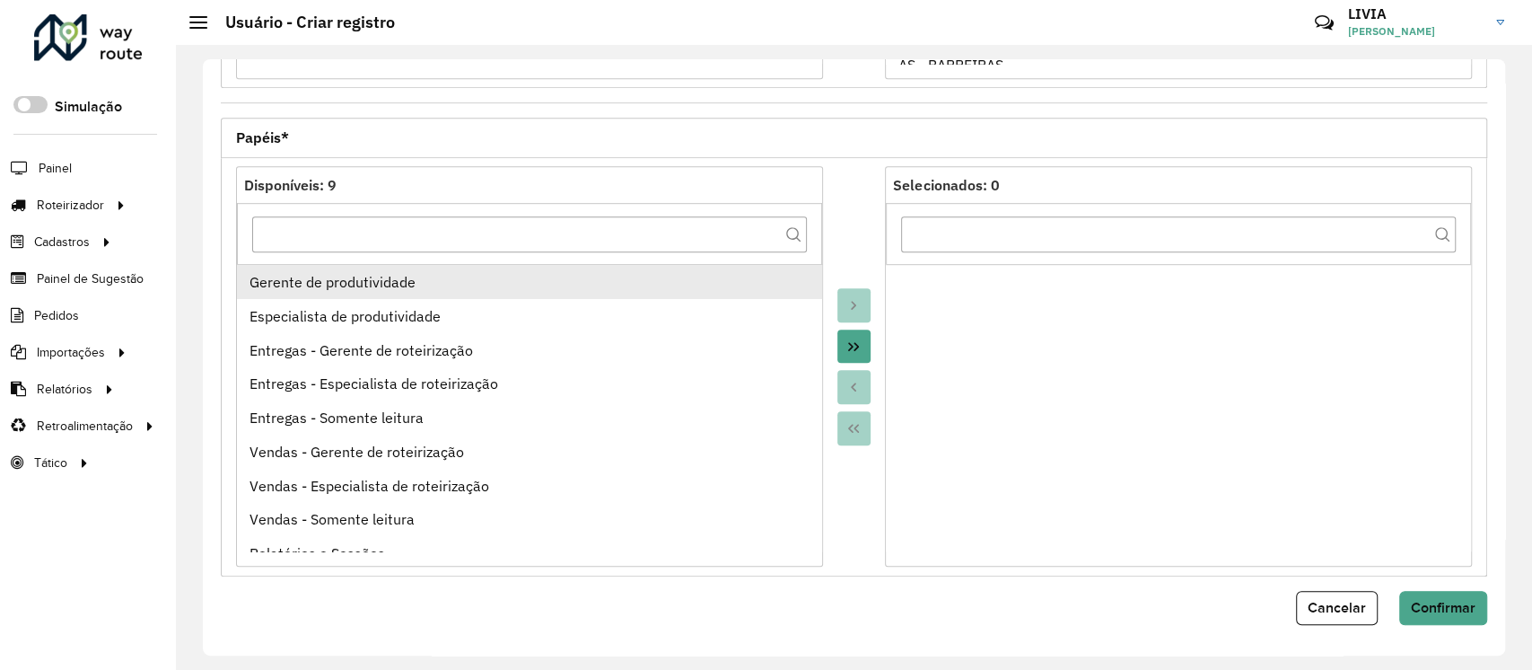
click at [425, 286] on div "Gerente de produtividade" at bounding box center [530, 282] width 560 height 22
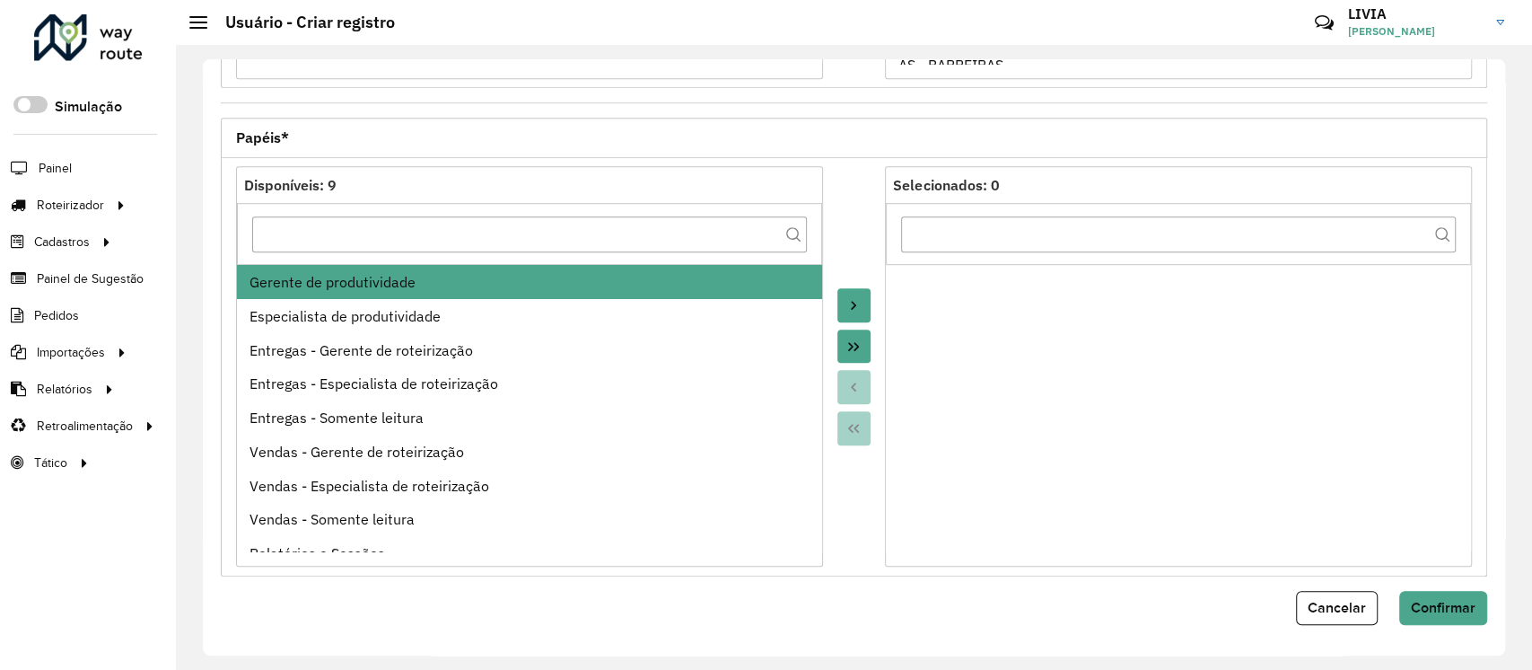
click at [857, 301] on icon "Move to Target" at bounding box center [853, 305] width 14 height 14
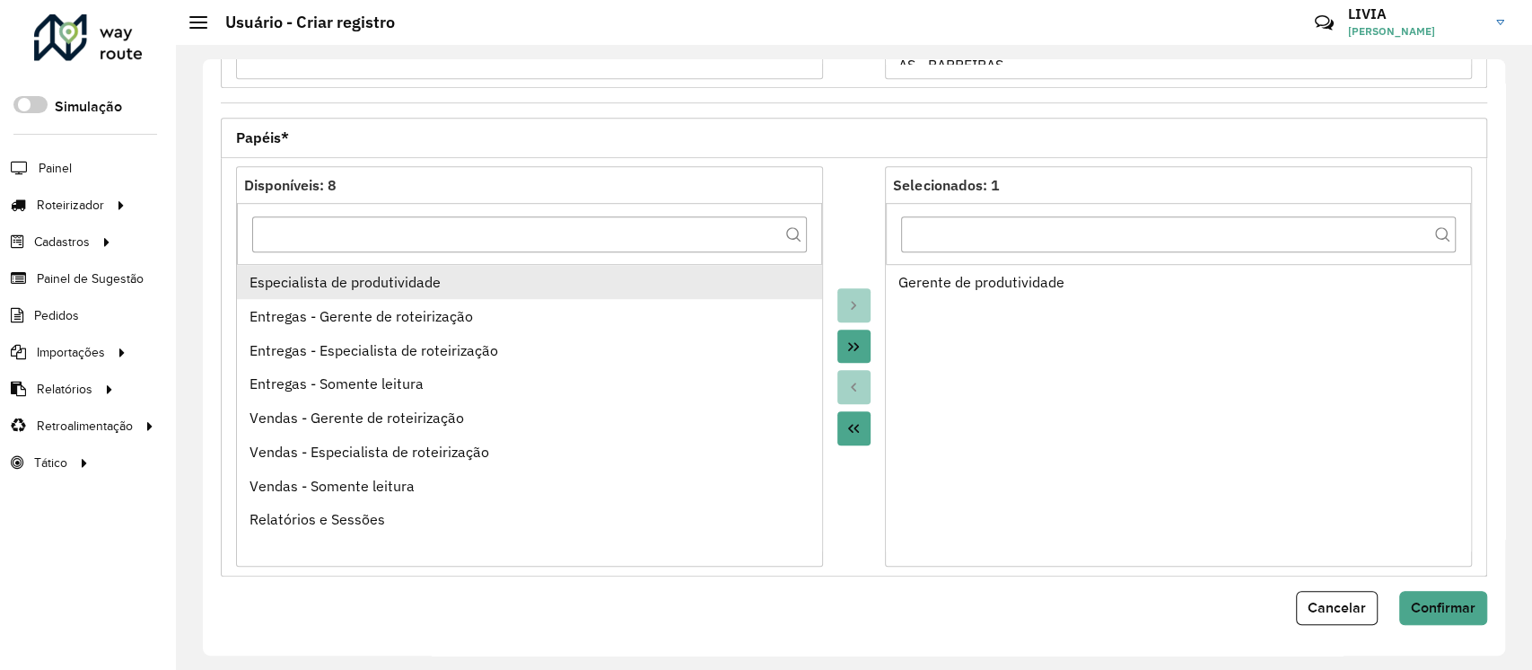
click at [571, 286] on div "Especialista de produtividade" at bounding box center [530, 282] width 560 height 22
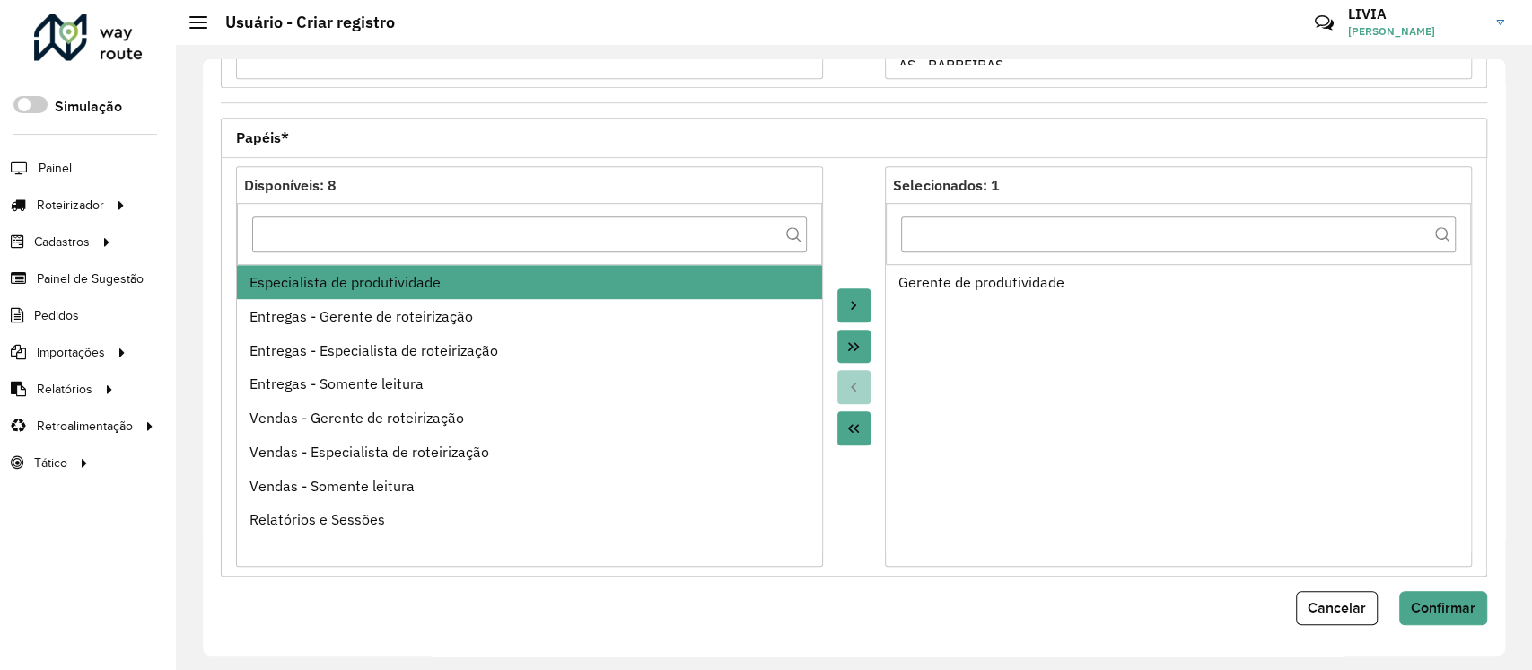
click at [854, 309] on icon "Move to Target" at bounding box center [853, 305] width 14 height 14
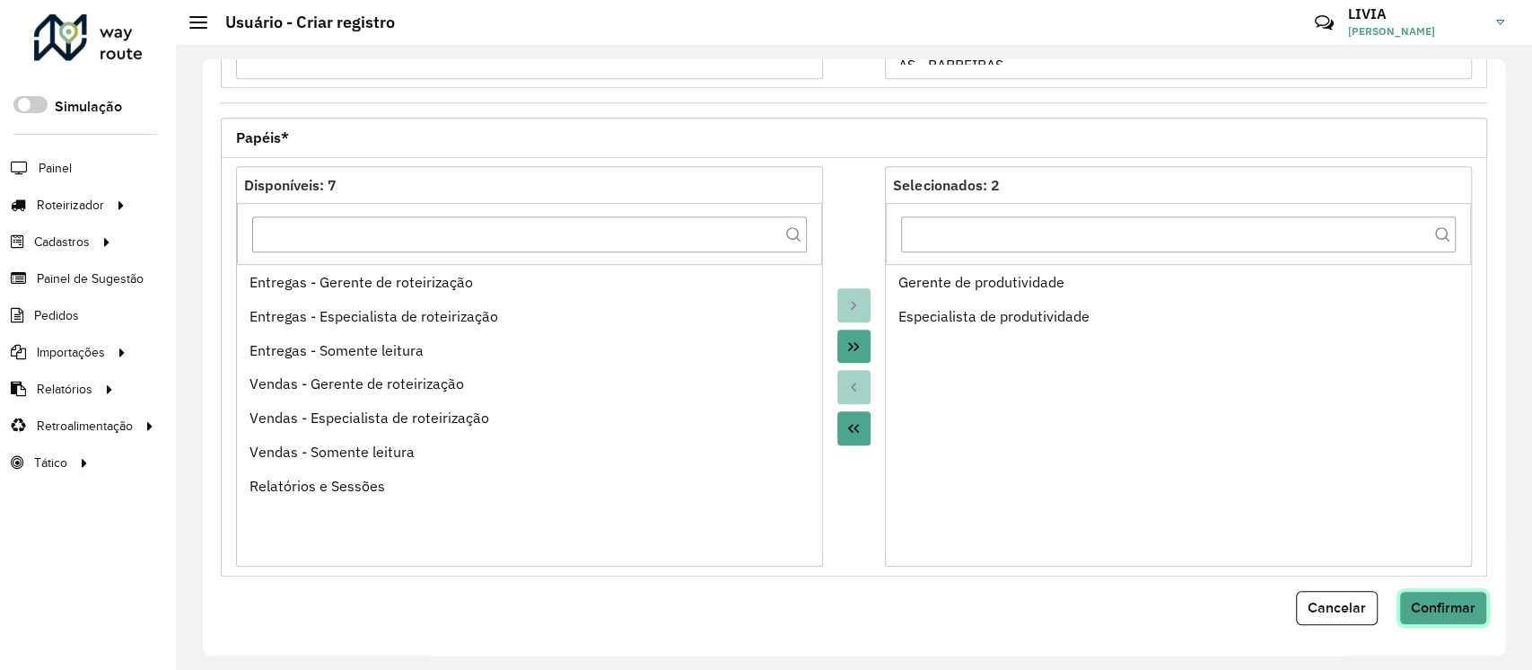
click at [1450, 602] on span "Confirmar" at bounding box center [1443, 607] width 65 height 15
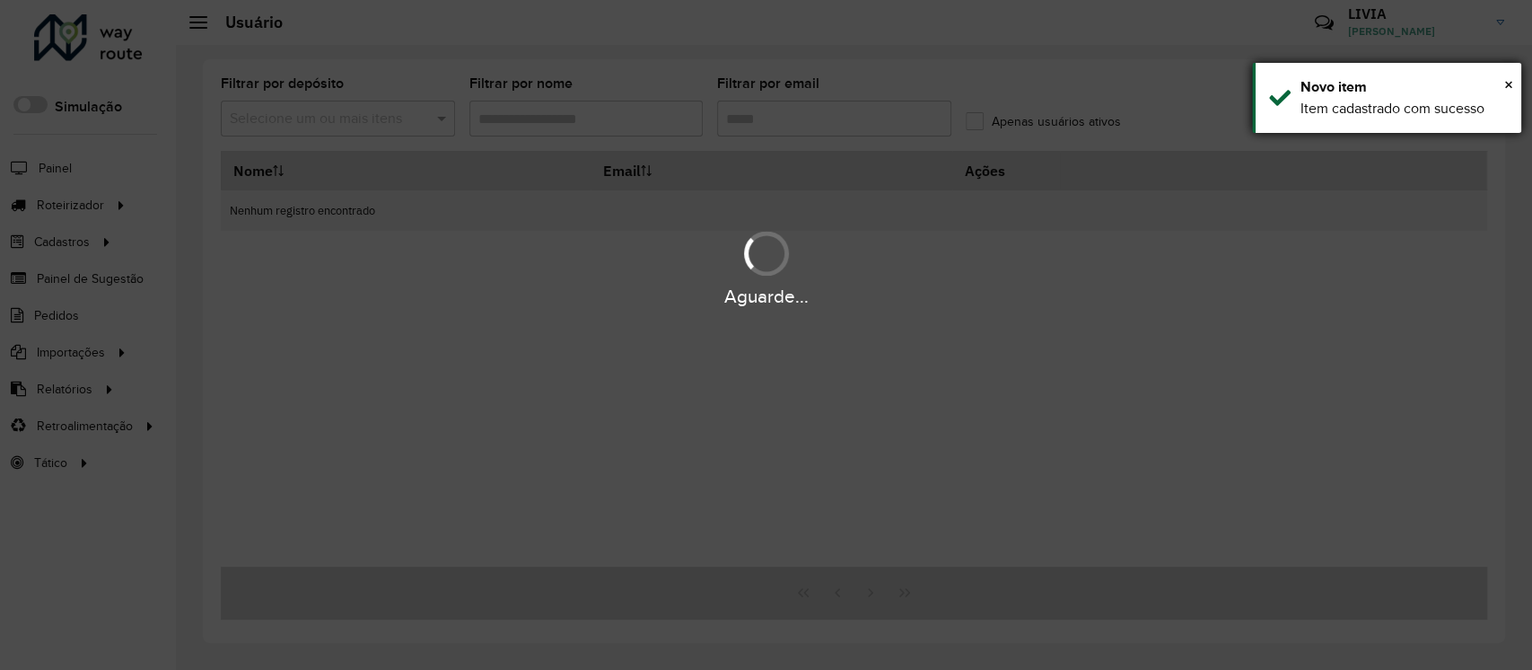
click at [1515, 83] on div "× Novo item Item cadastrado com sucesso" at bounding box center [1386, 98] width 269 height 70
